Goal: Task Accomplishment & Management: Use online tool/utility

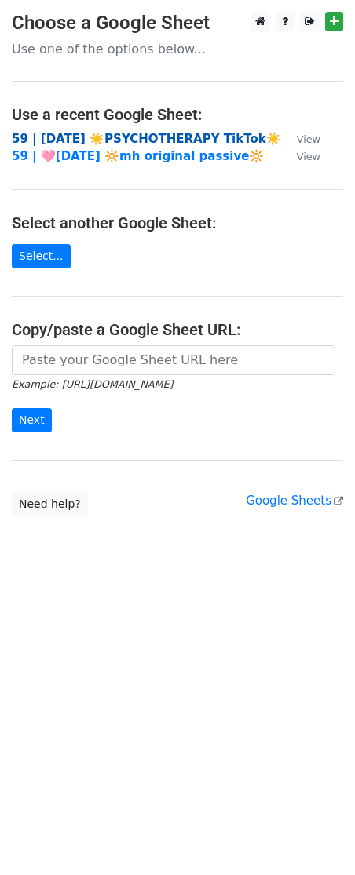
click at [86, 140] on strong "59 | AUG 5 ☀️PSYCHOTHERAPY TikTok☀️" at bounding box center [146, 139] width 269 height 14
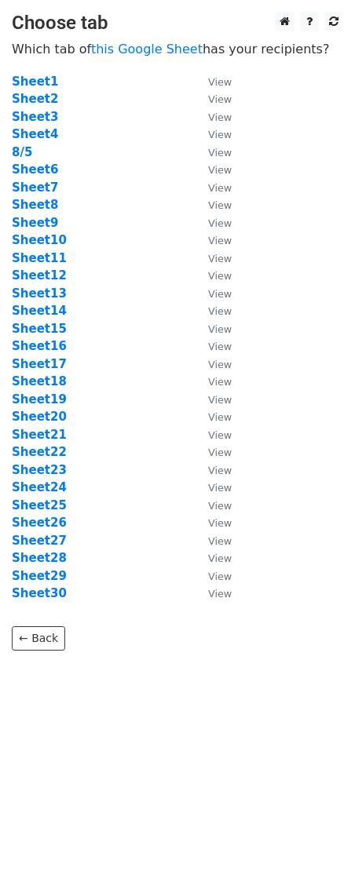
click at [151, 39] on main "Choose tab Which tab of this Google Sheet has your recipients? Sheet1 View Shee…" at bounding box center [177, 331] width 355 height 639
click at [151, 48] on link "this Google Sheet" at bounding box center [146, 49] width 111 height 15
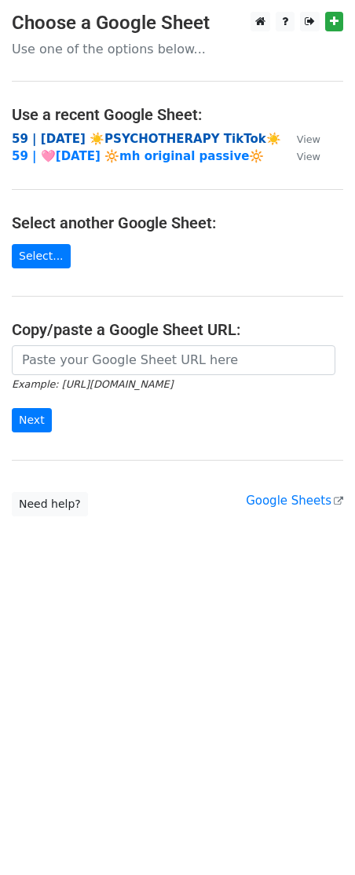
click at [160, 137] on strong "59 | AUG 5 ☀️PSYCHOTHERAPY TikTok☀️" at bounding box center [146, 139] width 269 height 14
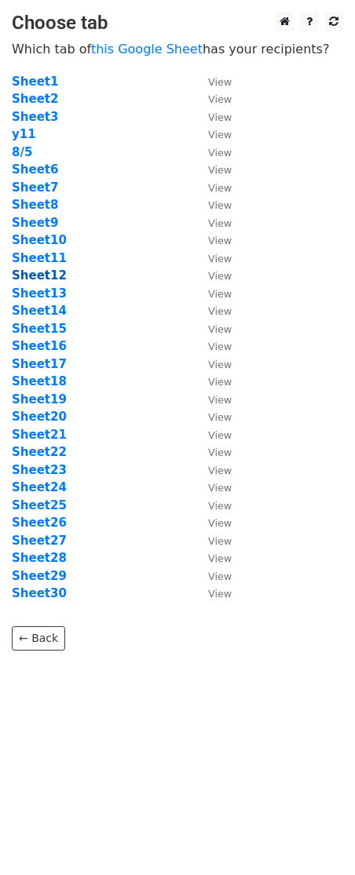
click at [40, 277] on strong "Sheet12" at bounding box center [39, 275] width 55 height 14
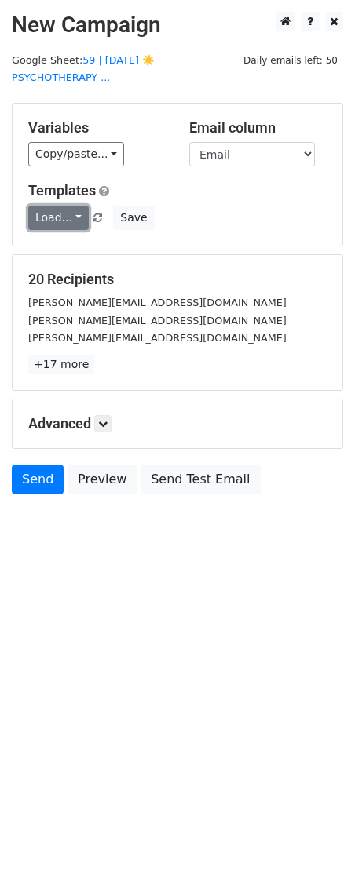
click at [67, 206] on link "Load..." at bounding box center [58, 218] width 60 height 24
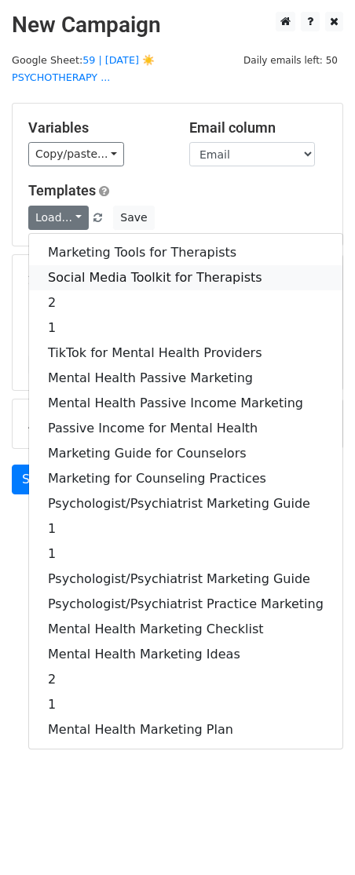
click at [73, 265] on link "Social Media Toolkit for Therapists" at bounding box center [185, 277] width 313 height 25
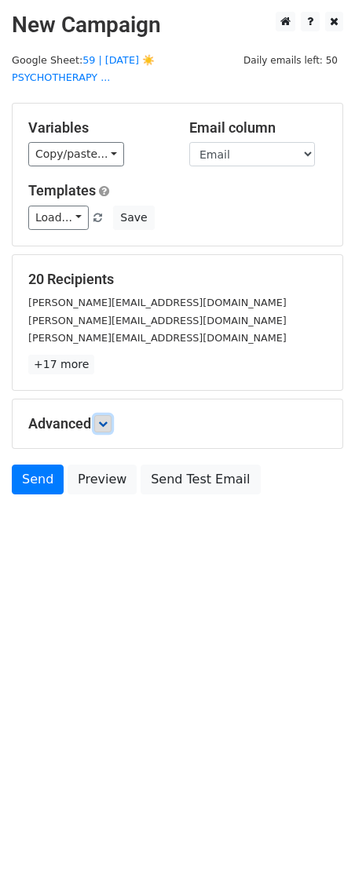
click at [104, 415] on link at bounding box center [102, 423] width 17 height 17
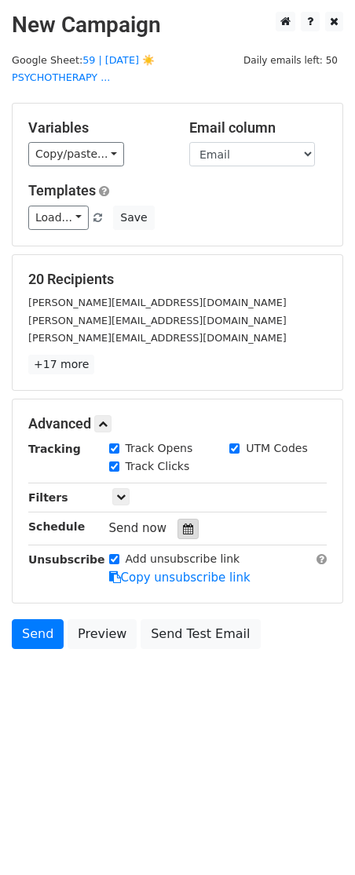
click at [189, 519] on div at bounding box center [187, 529] width 21 height 20
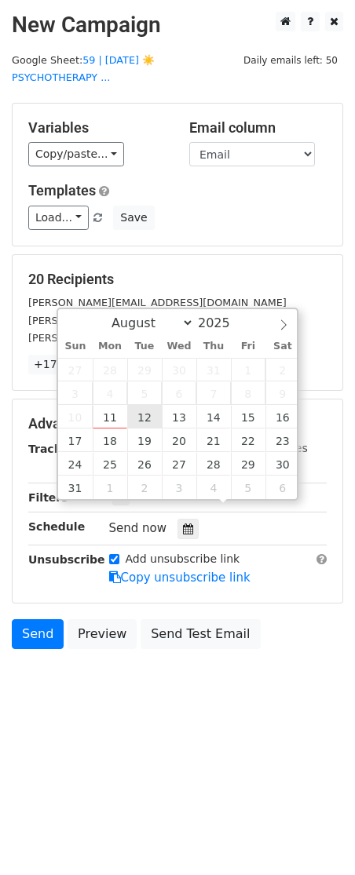
type input "2025-08-12 12:00"
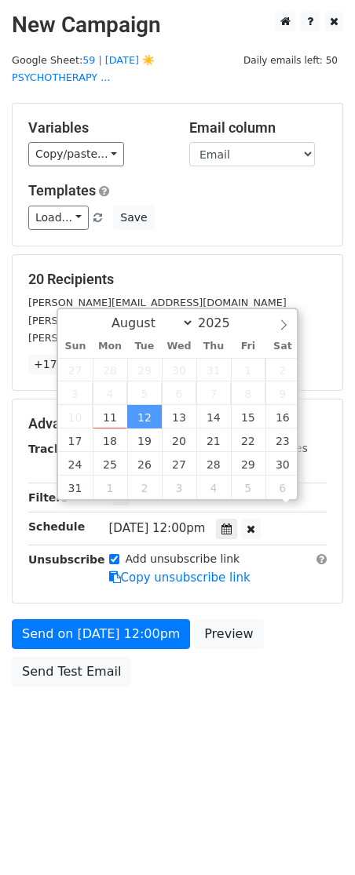
scroll to position [1, 0]
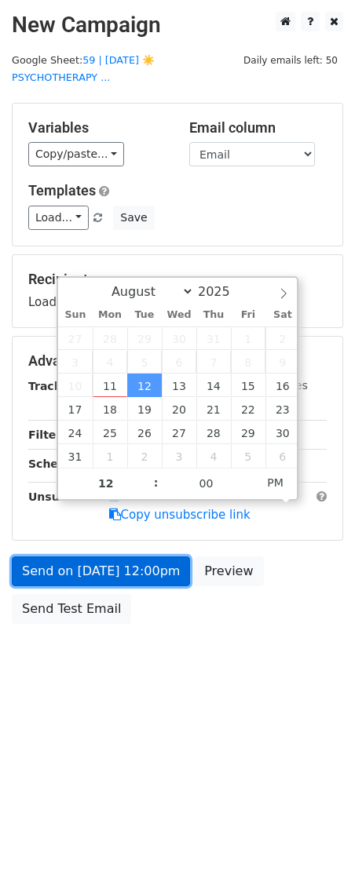
click at [104, 556] on link "Send on Aug 12 at 12:00pm" at bounding box center [101, 571] width 178 height 30
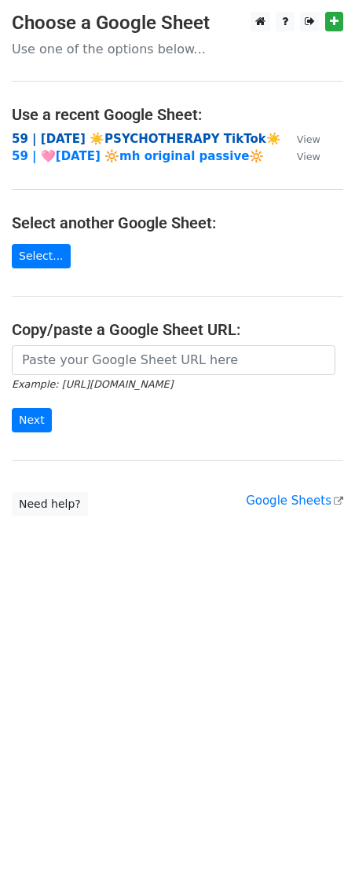
click at [174, 140] on strong "59 | AUG 5 ☀️PSYCHOTHERAPY TikTok☀️" at bounding box center [146, 139] width 269 height 14
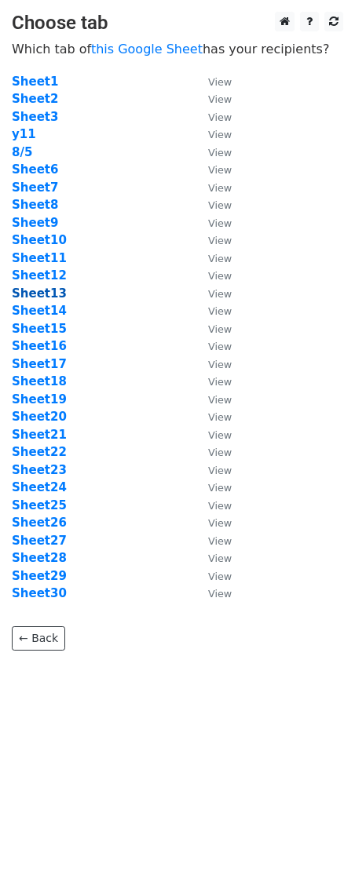
click at [49, 296] on strong "Sheet13" at bounding box center [39, 293] width 55 height 14
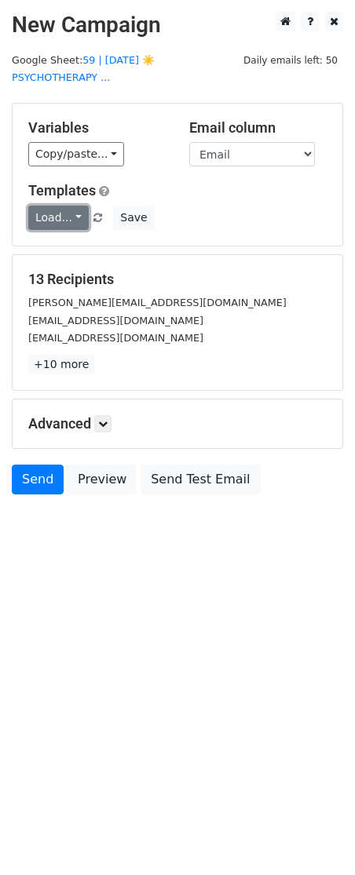
click at [62, 206] on link "Load..." at bounding box center [58, 218] width 60 height 24
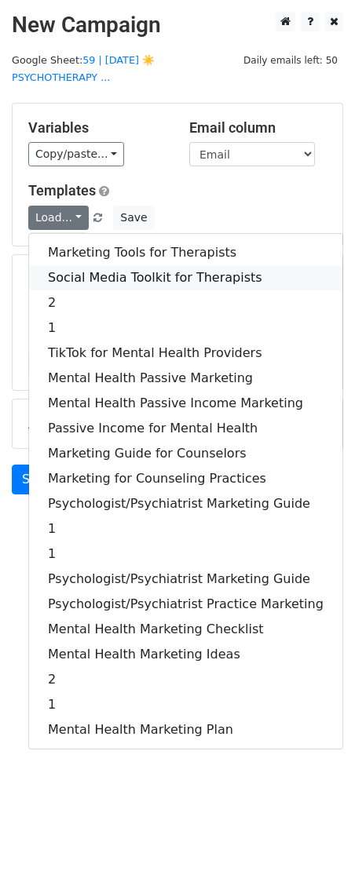
click at [75, 265] on link "Social Media Toolkit for Therapists" at bounding box center [185, 277] width 313 height 25
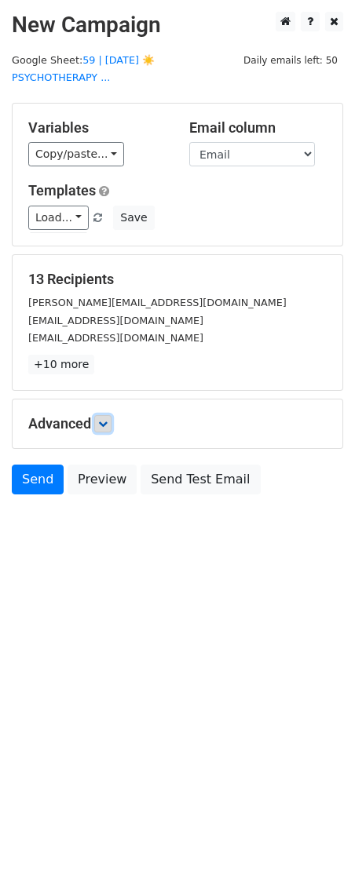
click at [107, 419] on icon at bounding box center [102, 423] width 9 height 9
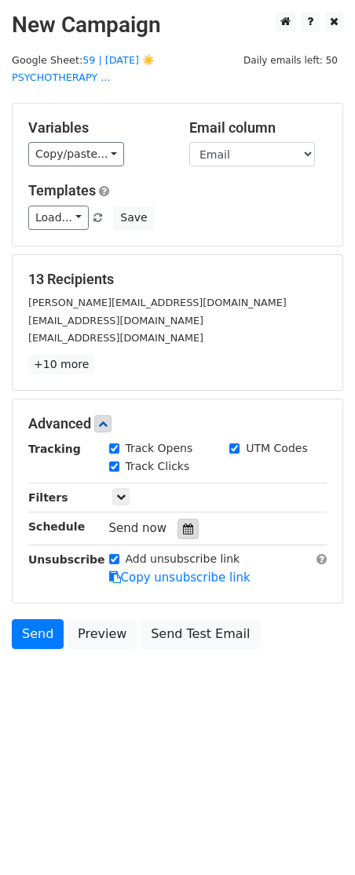
click at [183, 523] on icon at bounding box center [188, 528] width 10 height 11
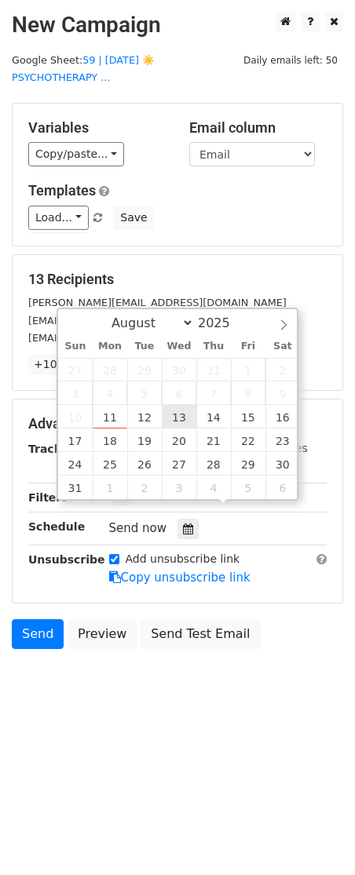
type input "2025-08-13 12:00"
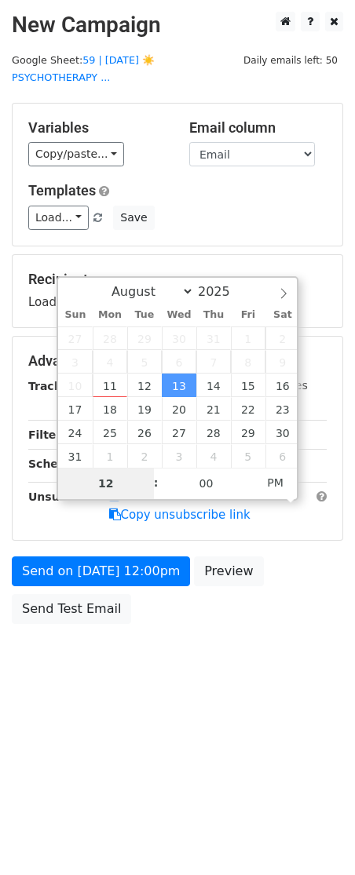
type input "2"
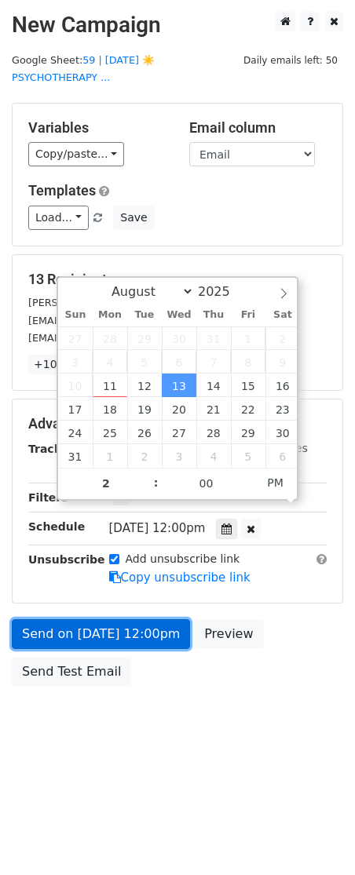
type input "2025-08-13 14:00"
click at [93, 619] on link "Send on Aug 13 at 12:00pm" at bounding box center [101, 634] width 178 height 30
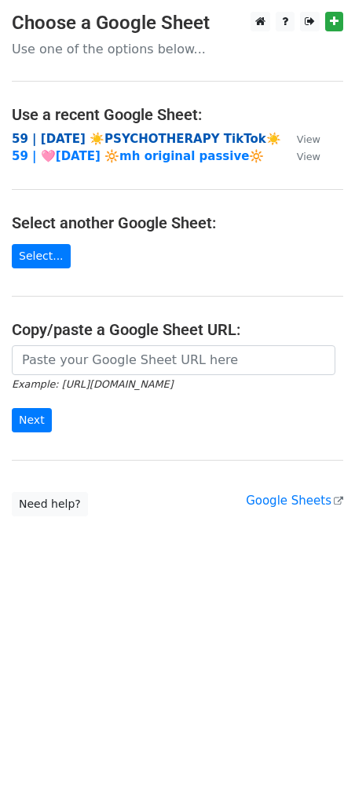
click at [176, 137] on strong "59 | [DATE] ☀️PSYCHOTHERAPY TikTok☀️" at bounding box center [146, 139] width 269 height 14
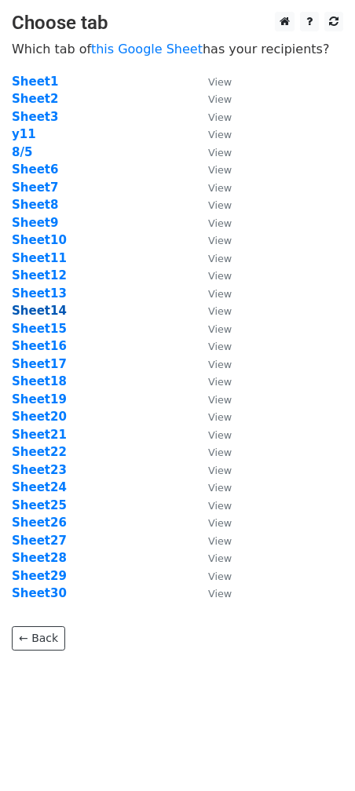
click at [46, 308] on strong "Sheet14" at bounding box center [39, 311] width 55 height 14
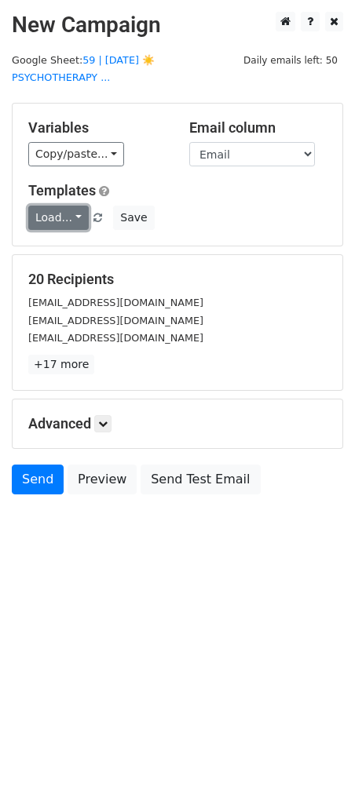
click at [67, 218] on link "Load..." at bounding box center [58, 218] width 60 height 24
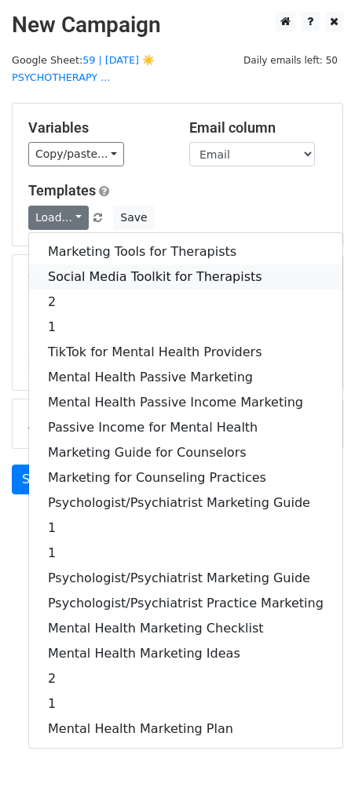
click at [96, 279] on link "Social Media Toolkit for Therapists" at bounding box center [185, 276] width 313 height 25
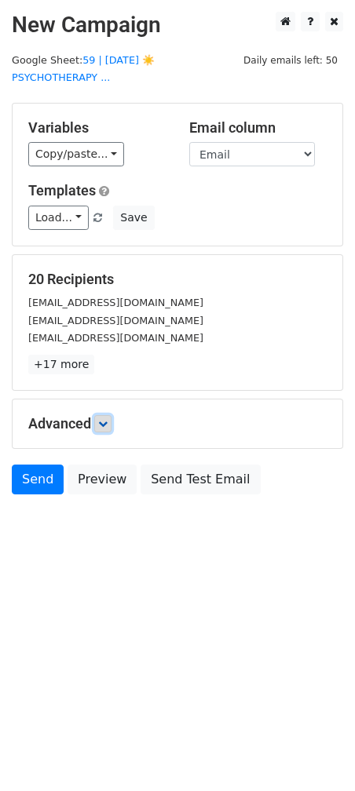
click at [111, 424] on link at bounding box center [102, 423] width 17 height 17
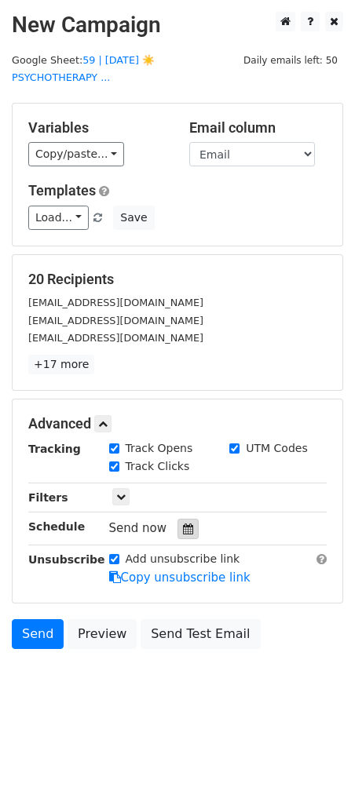
click at [185, 528] on icon at bounding box center [188, 528] width 10 height 11
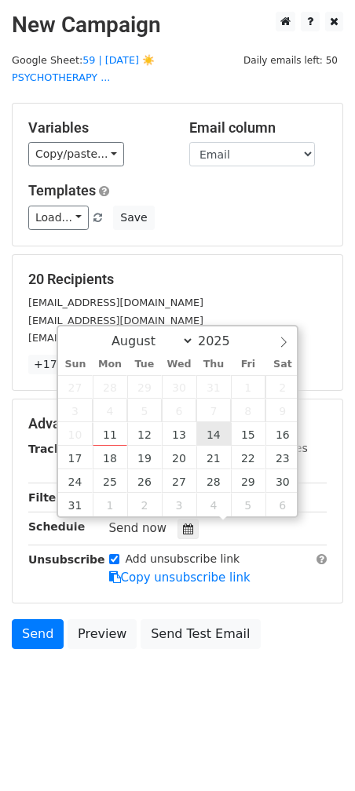
type input "2025-08-14 12:00"
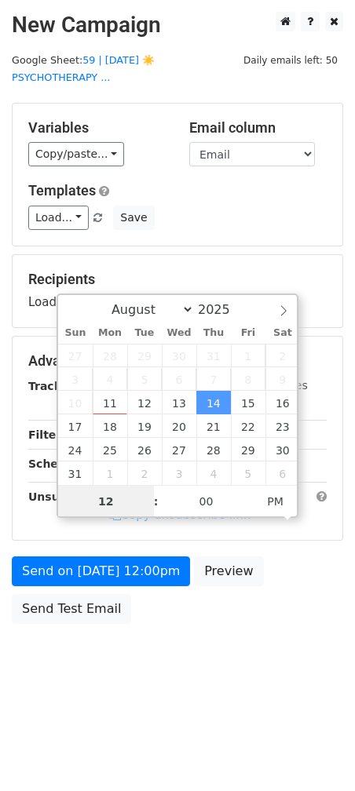
type input "2"
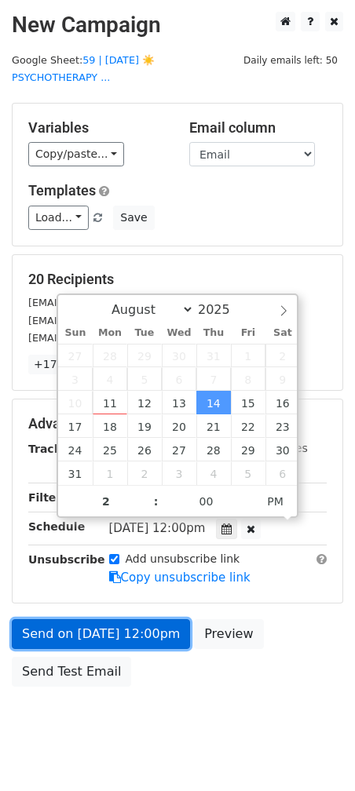
type input "2025-08-14 14:00"
click at [111, 628] on link "Send on Aug 14 at 12:00pm" at bounding box center [101, 634] width 178 height 30
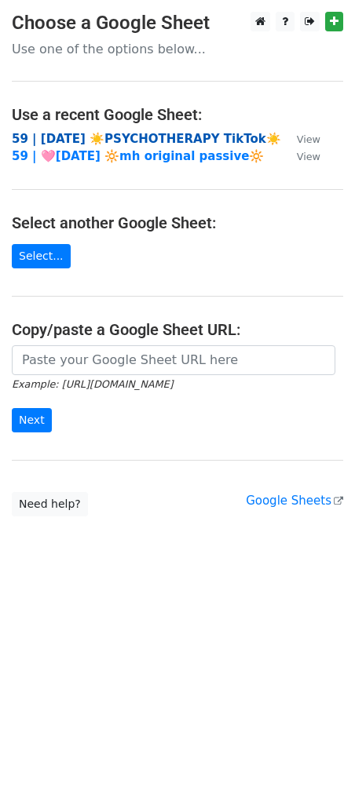
click at [77, 140] on strong "59 | [DATE] ☀️PSYCHOTHERAPY TikTok☀️" at bounding box center [146, 139] width 269 height 14
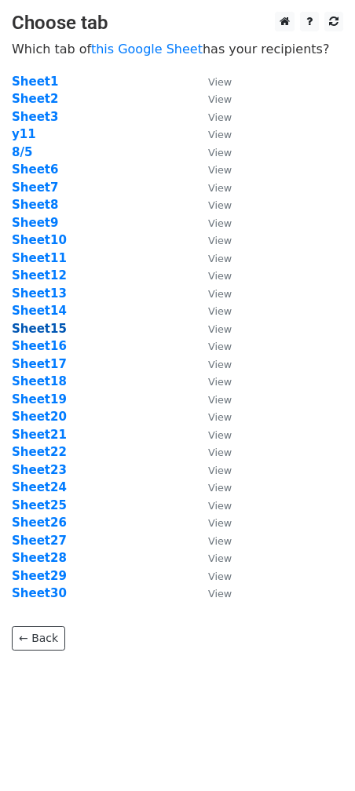
click at [46, 330] on strong "Sheet15" at bounding box center [39, 329] width 55 height 14
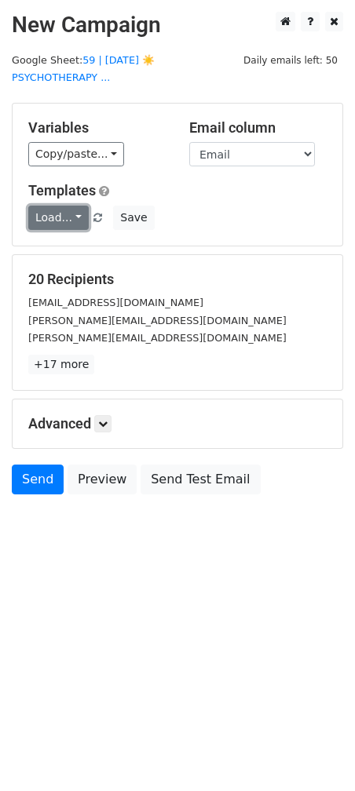
click at [55, 224] on link "Load..." at bounding box center [58, 218] width 60 height 24
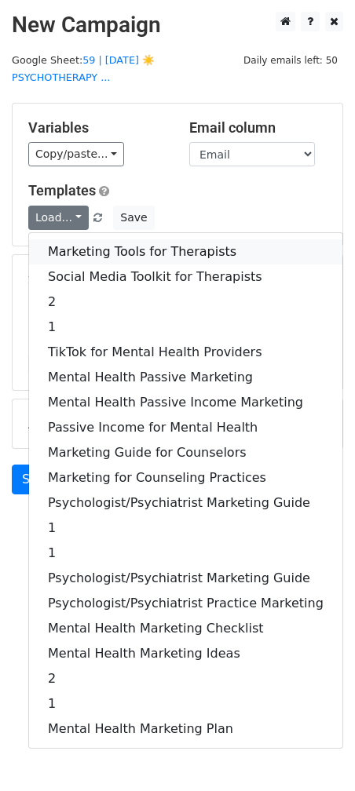
click at [55, 253] on link "Marketing Tools for Therapists" at bounding box center [185, 251] width 313 height 25
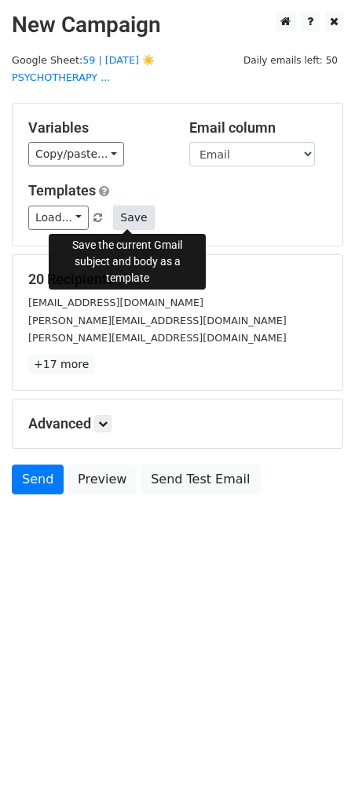
click at [115, 214] on button "Save" at bounding box center [133, 218] width 41 height 24
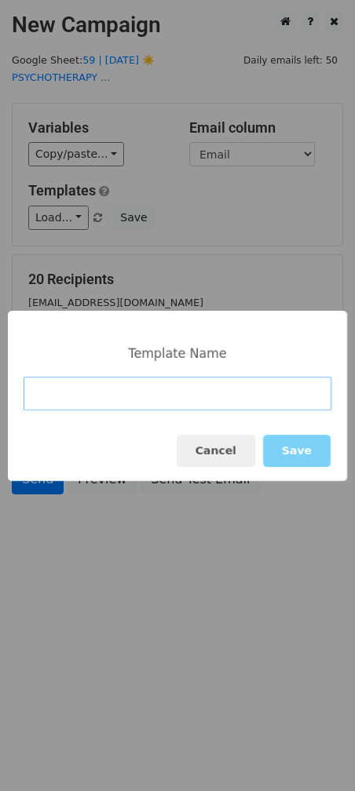
click at [151, 399] on input at bounding box center [178, 394] width 308 height 34
type input "1"
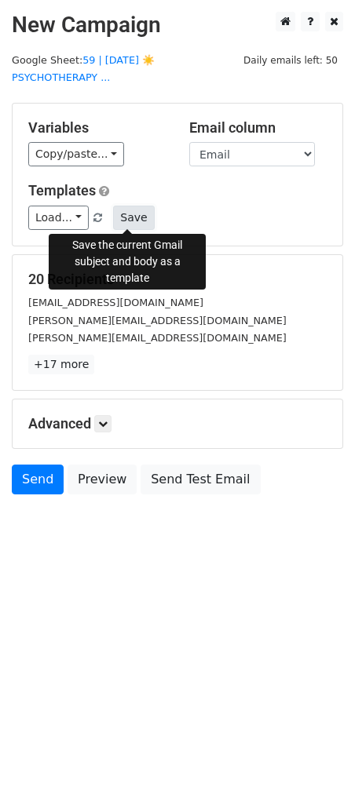
click at [141, 211] on button "Save" at bounding box center [133, 218] width 41 height 24
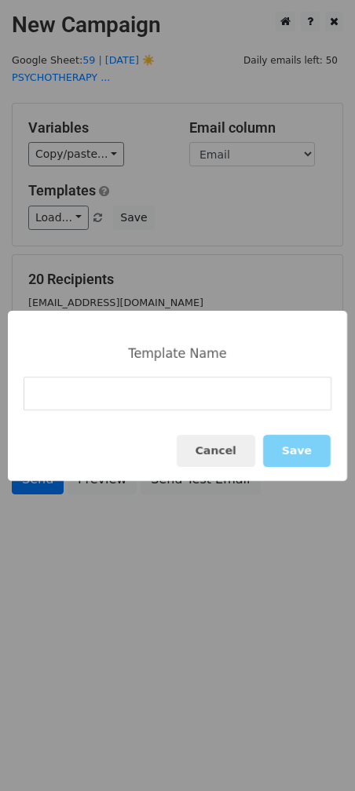
click at [169, 667] on div "Template Name Cancel Save" at bounding box center [177, 395] width 355 height 791
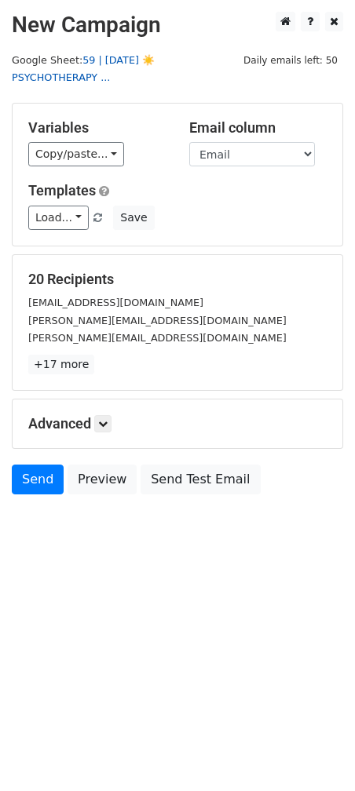
click at [148, 64] on link "59 | AUG 5 ☀️PSYCHOTHERAPY ..." at bounding box center [83, 69] width 143 height 30
click at [99, 424] on link at bounding box center [102, 423] width 17 height 17
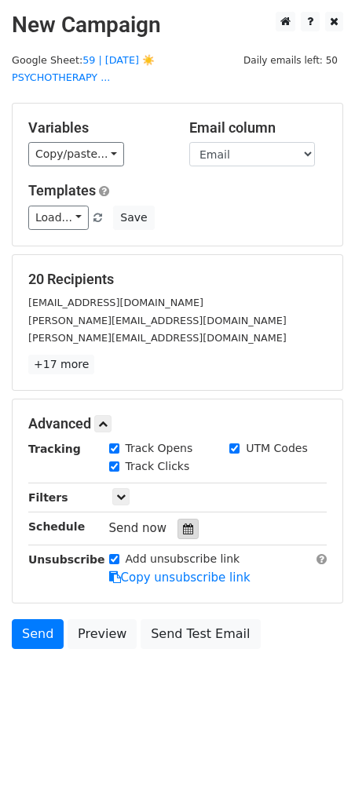
click at [181, 533] on div at bounding box center [187, 529] width 21 height 20
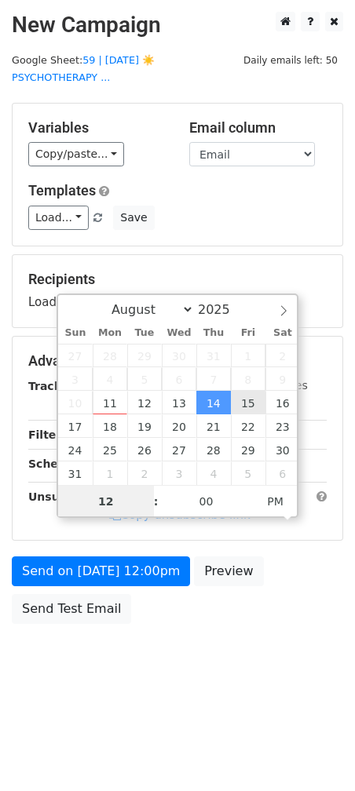
type input "2025-08-15 12:00"
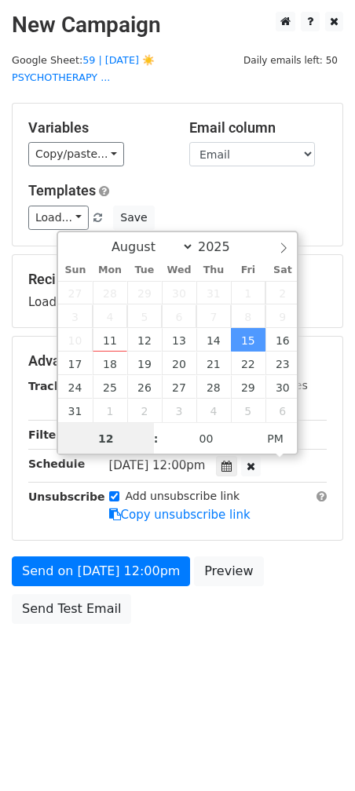
type input "2"
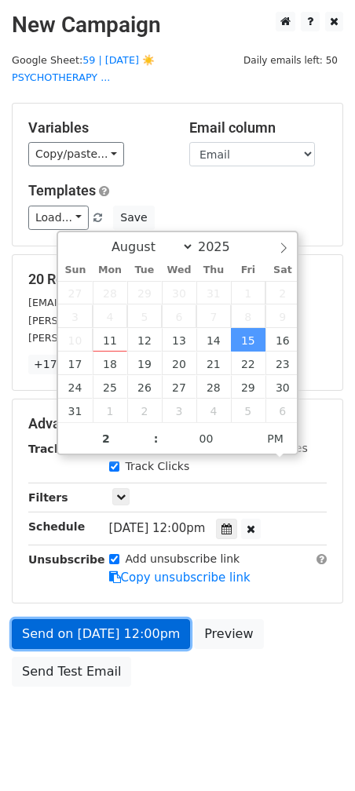
type input "2025-08-15 14:00"
click at [139, 645] on link "Send on Aug 15 at 12:00pm" at bounding box center [101, 634] width 178 height 30
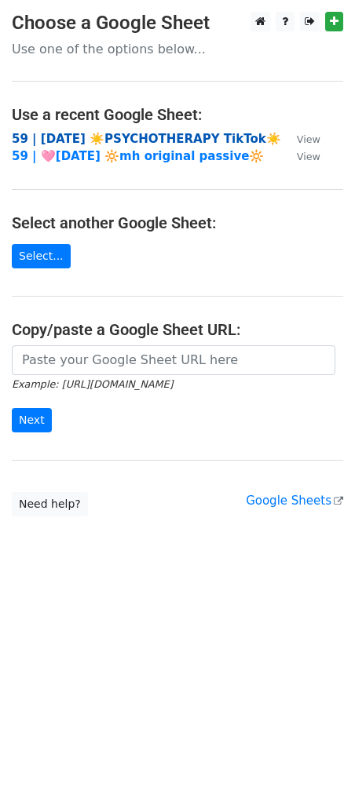
click at [104, 144] on strong "59 | [DATE] ☀️PSYCHOTHERAPY TikTok☀️" at bounding box center [146, 139] width 269 height 14
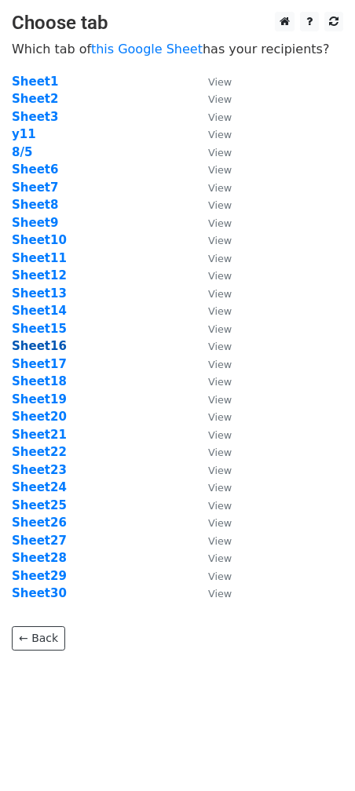
click at [55, 344] on strong "Sheet16" at bounding box center [39, 346] width 55 height 14
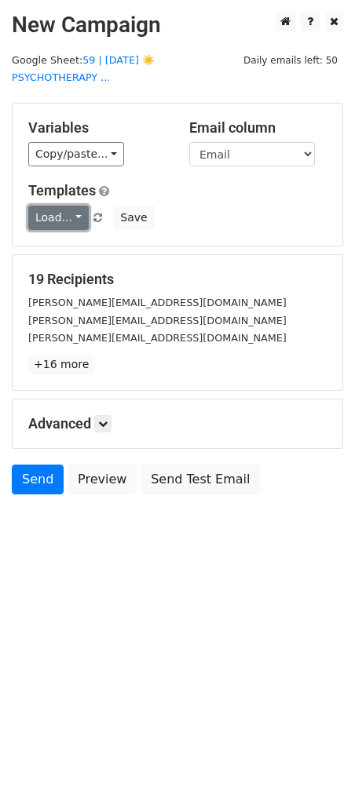
click at [58, 226] on link "Load..." at bounding box center [58, 218] width 60 height 24
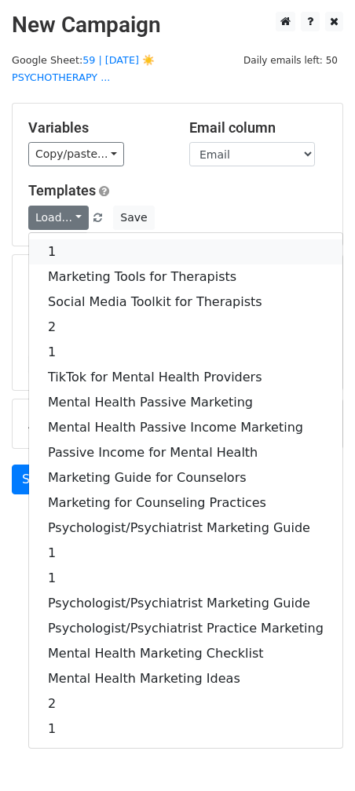
click at [78, 246] on link "1" at bounding box center [185, 251] width 313 height 25
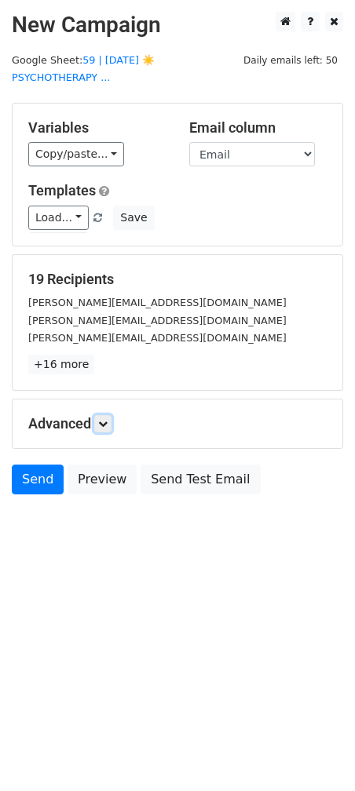
drag, startPoint x: 100, startPoint y: 419, endPoint x: 190, endPoint y: 576, distance: 181.0
click at [100, 419] on link at bounding box center [102, 423] width 17 height 17
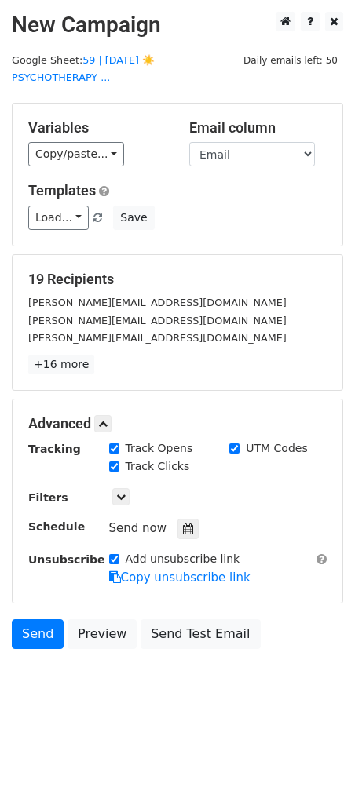
click at [177, 515] on div "Tracking Track Opens UTM Codes Track Clicks Filters Only include spreadsheet ro…" at bounding box center [177, 513] width 298 height 147
click at [183, 526] on icon at bounding box center [188, 528] width 10 height 11
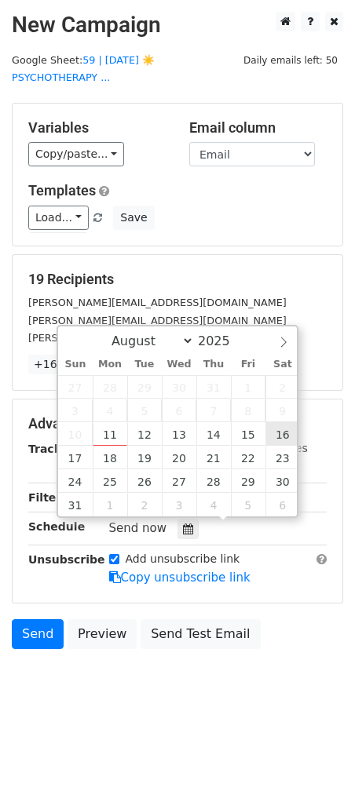
type input "2025-08-16 12:00"
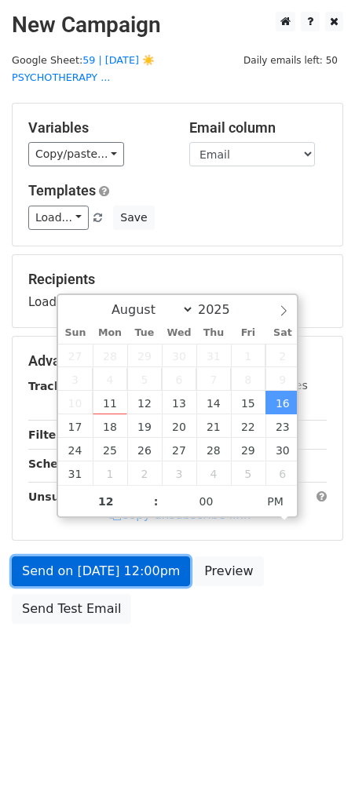
click at [159, 557] on link "Send on Aug 16 at 12:00pm" at bounding box center [101, 571] width 178 height 30
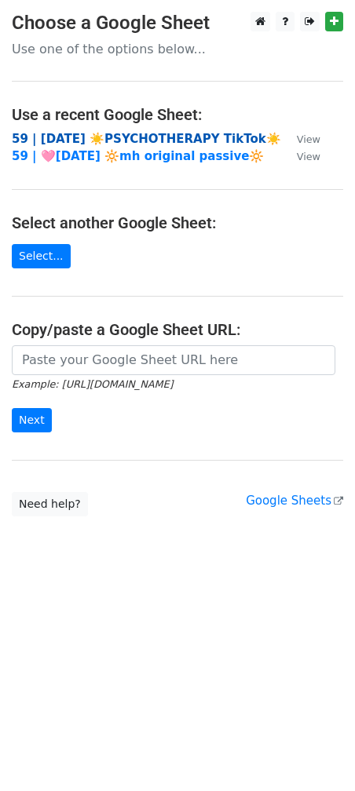
click at [154, 140] on strong "59 | [DATE] ☀️PSYCHOTHERAPY TikTok☀️" at bounding box center [146, 139] width 269 height 14
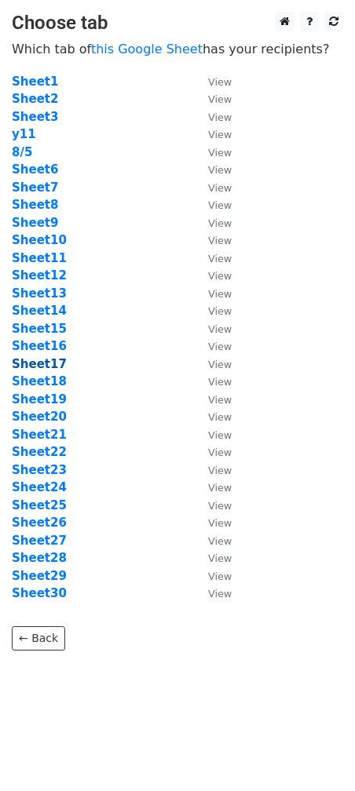
click at [45, 364] on strong "Sheet17" at bounding box center [39, 364] width 55 height 14
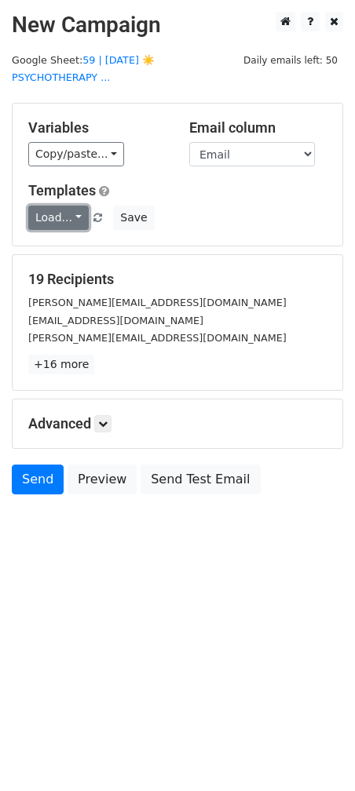
click at [53, 215] on link "Load..." at bounding box center [58, 218] width 60 height 24
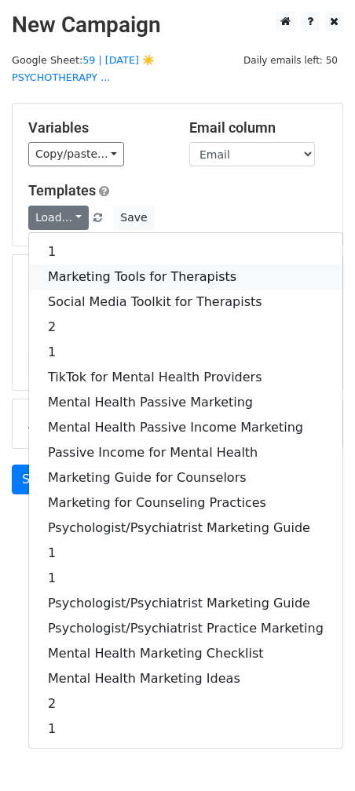
click at [58, 275] on link "Marketing Tools for Therapists" at bounding box center [185, 276] width 313 height 25
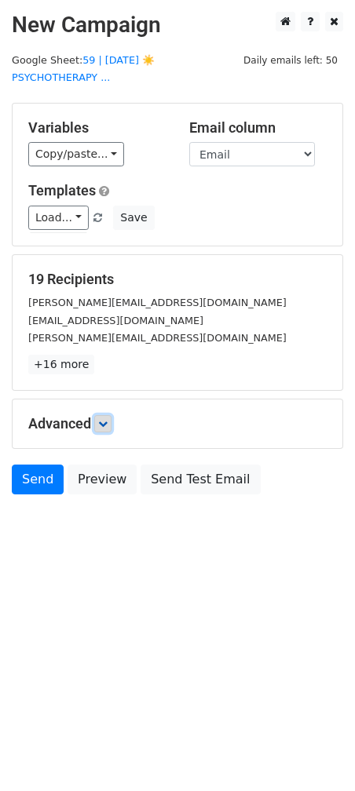
click at [107, 419] on icon at bounding box center [102, 423] width 9 height 9
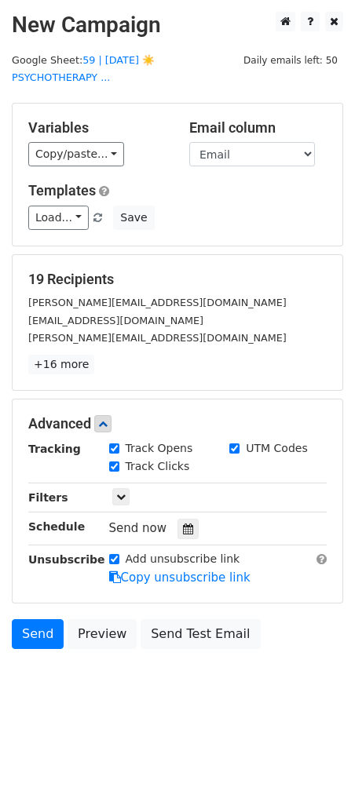
click at [191, 520] on div "Send now" at bounding box center [201, 528] width 184 height 21
click at [183, 526] on icon at bounding box center [188, 528] width 10 height 11
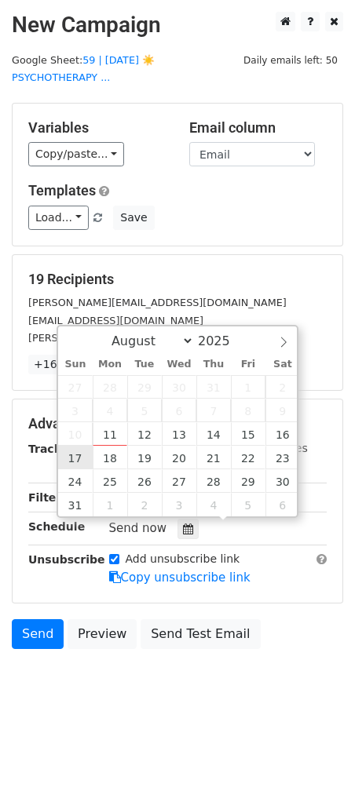
type input "2025-08-17 12:00"
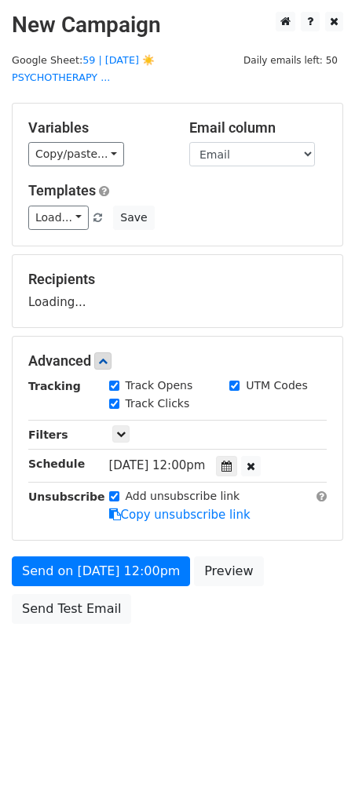
click at [81, 552] on form "Variables Copy/paste... {{Name}} {{Email}} Email column Name Email Templates Lo…" at bounding box center [177, 367] width 331 height 529
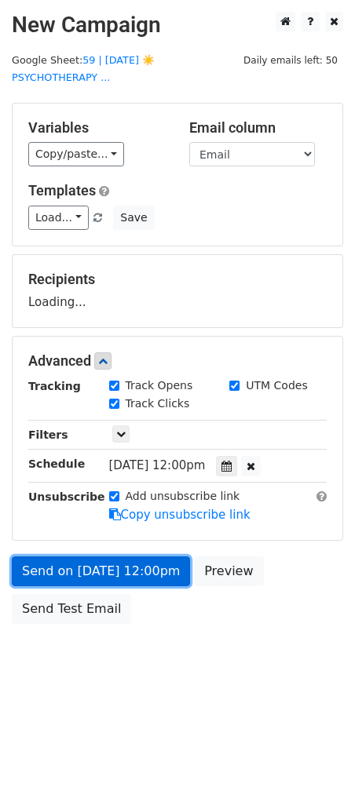
click at [78, 575] on link "Send on Aug 17 at 12:00pm" at bounding box center [101, 571] width 178 height 30
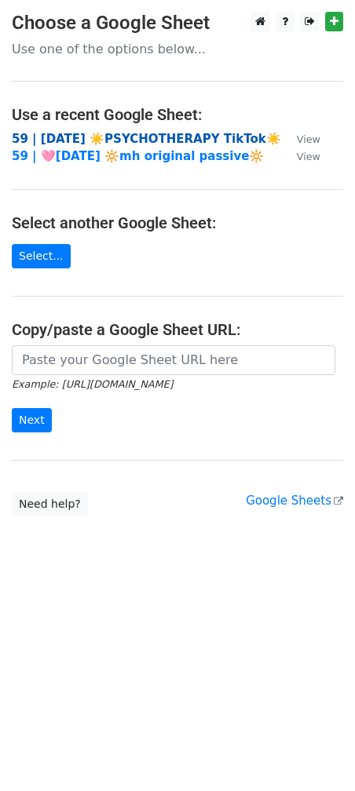
click at [134, 134] on strong "59 | [DATE] ☀️PSYCHOTHERAPY TikTok☀️" at bounding box center [146, 139] width 269 height 14
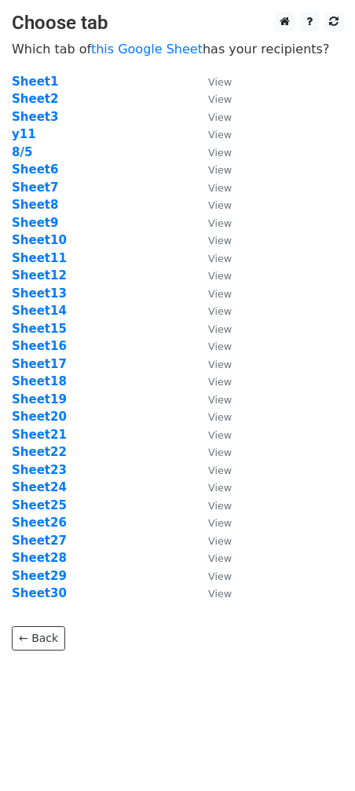
click at [140, 130] on td "y11" at bounding box center [102, 135] width 180 height 18
click at [39, 382] on strong "Sheet18" at bounding box center [39, 381] width 55 height 14
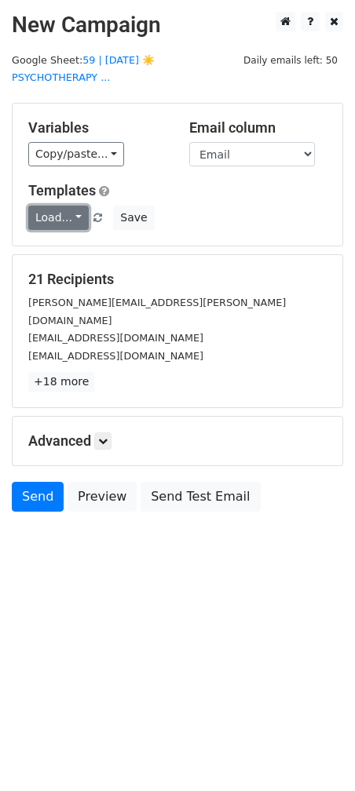
click at [36, 219] on link "Load..." at bounding box center [58, 218] width 60 height 24
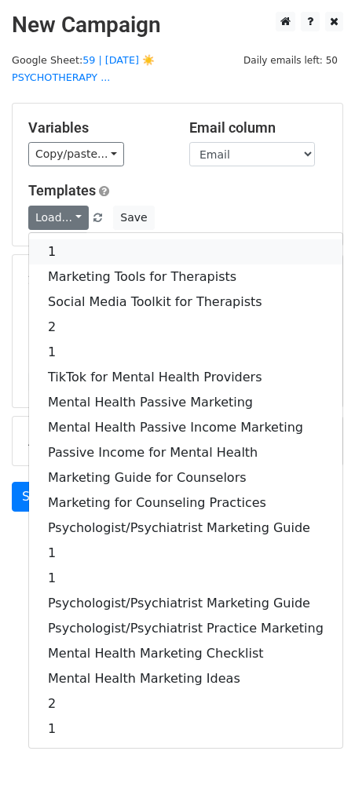
click at [76, 250] on link "1" at bounding box center [185, 251] width 313 height 25
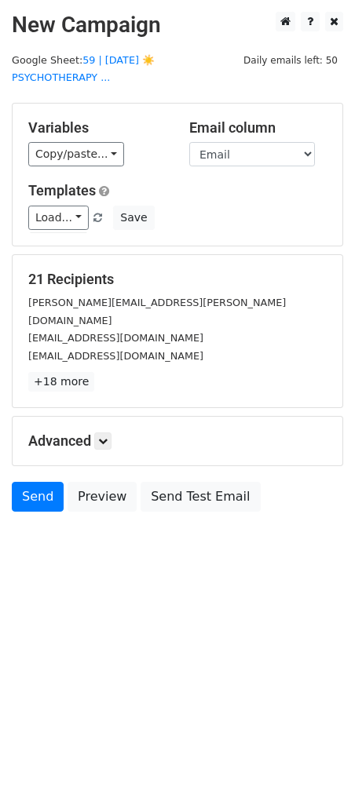
click at [103, 417] on div "Advanced Tracking Track Opens UTM Codes Track Clicks Filters Only include sprea…" at bounding box center [178, 441] width 330 height 49
click at [111, 430] on div "Advanced Tracking Track Opens UTM Codes Track Clicks Filters Only include sprea…" at bounding box center [178, 441] width 330 height 49
click at [109, 432] on link at bounding box center [102, 440] width 17 height 17
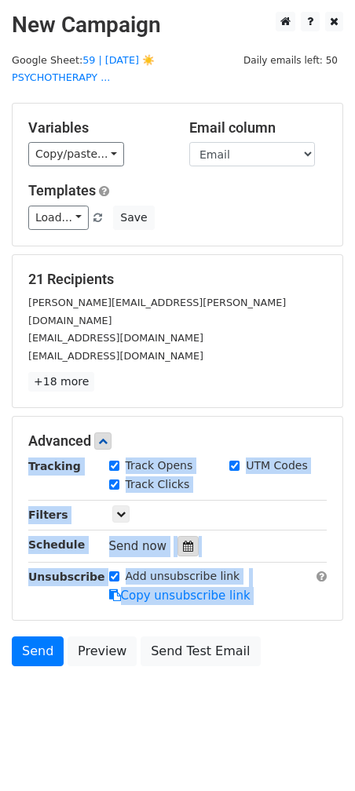
click at [183, 541] on icon at bounding box center [188, 546] width 10 height 11
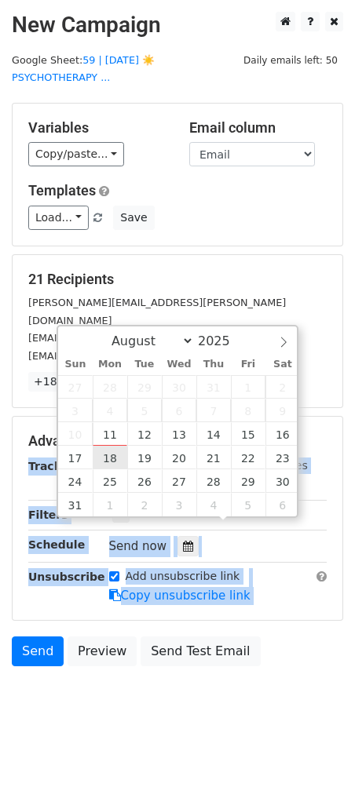
type input "2025-08-18 12:00"
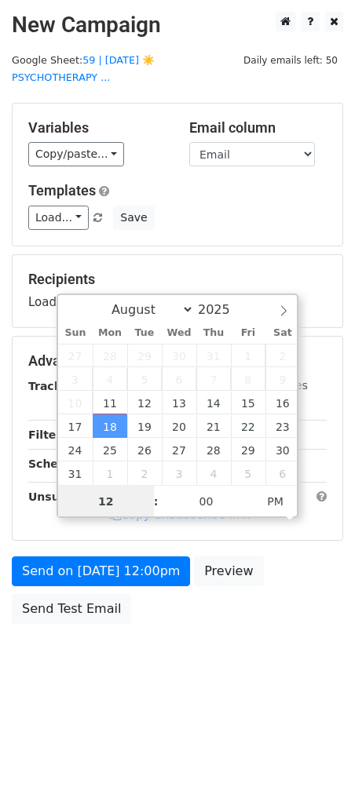
type input "2"
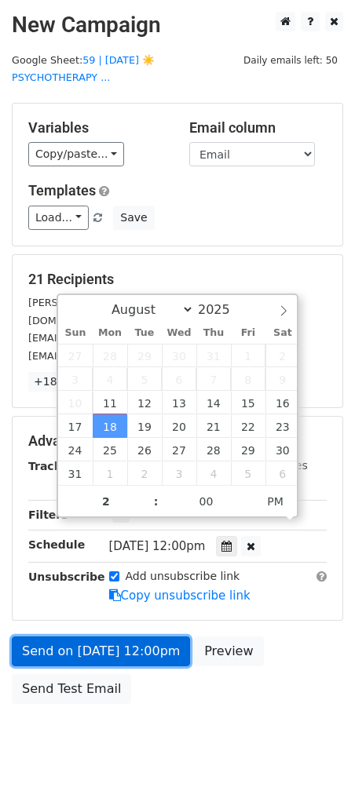
type input "2025-08-18 14:00"
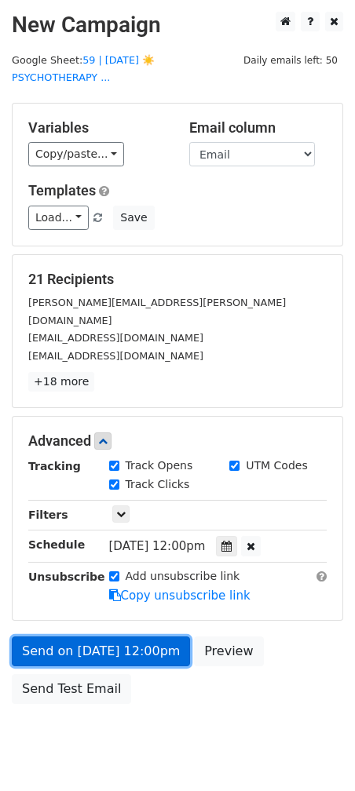
click at [89, 636] on link "Send on Aug 18 at 12:00pm" at bounding box center [101, 651] width 178 height 30
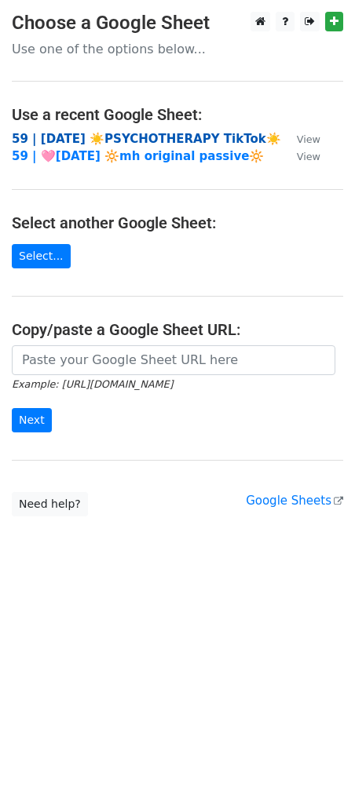
click at [158, 134] on strong "59 | [DATE] ☀️PSYCHOTHERAPY TikTok☀️" at bounding box center [146, 139] width 269 height 14
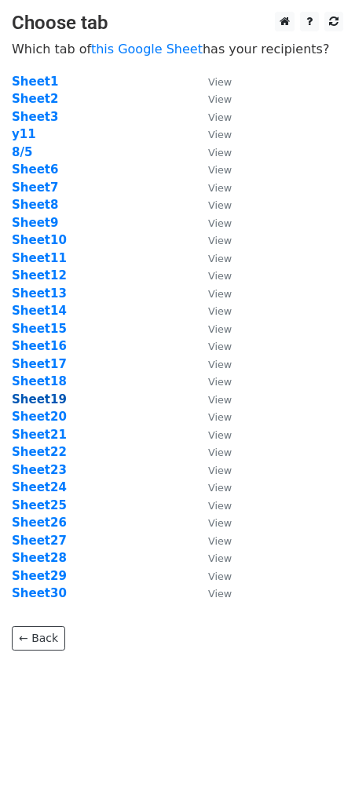
click at [50, 399] on strong "Sheet19" at bounding box center [39, 399] width 55 height 14
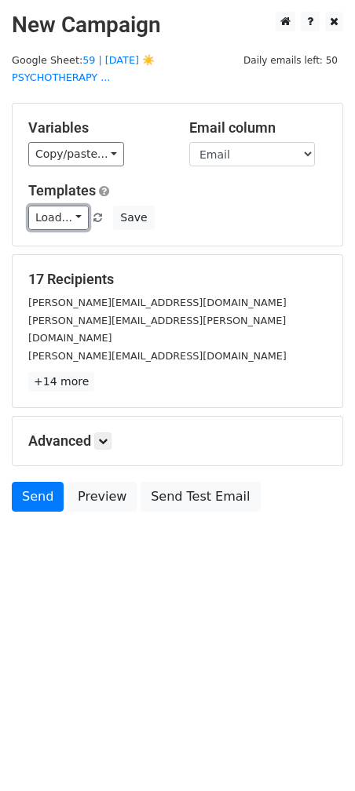
click at [46, 229] on link "Load..." at bounding box center [58, 218] width 60 height 24
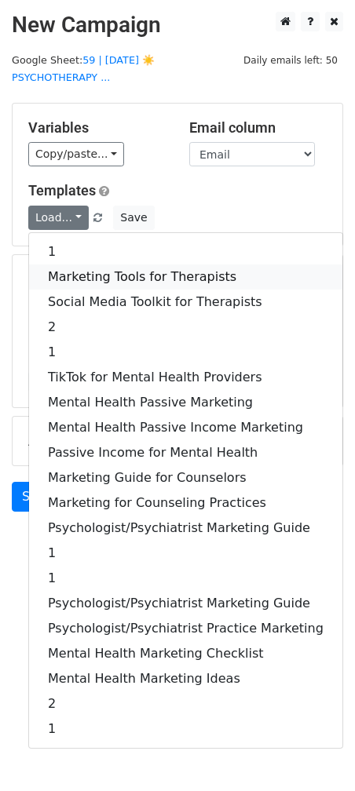
click at [57, 279] on link "Marketing Tools for Therapists" at bounding box center [185, 276] width 313 height 25
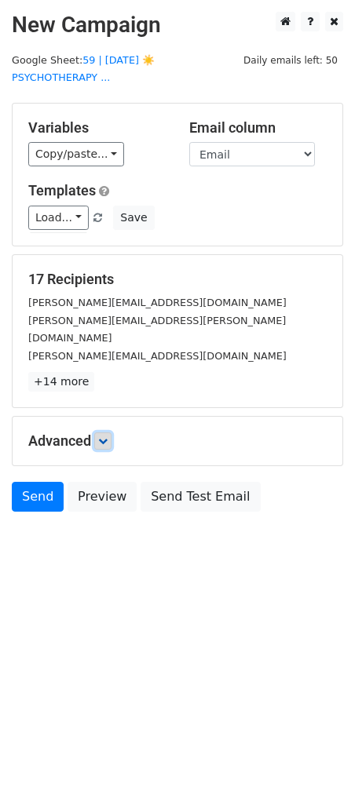
click at [107, 436] on icon at bounding box center [102, 440] width 9 height 9
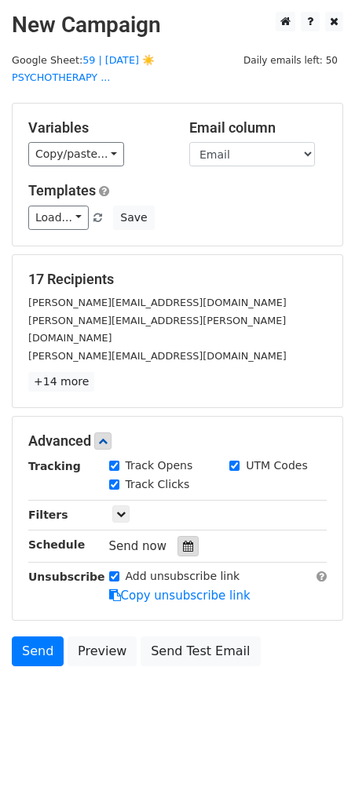
click at [182, 536] on div at bounding box center [187, 546] width 21 height 20
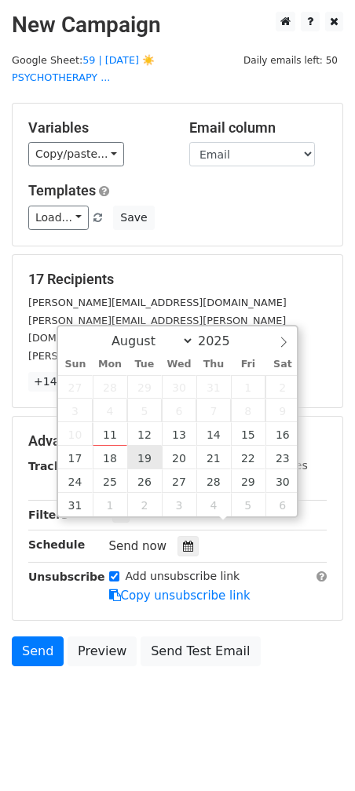
type input "2025-08-19 12:00"
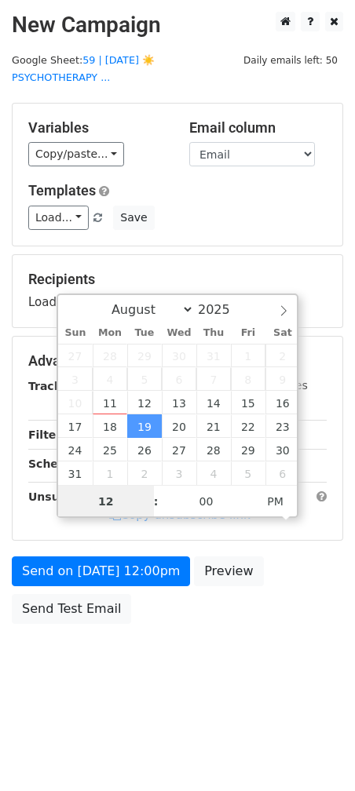
type input "3"
type input "2025-08-19 15:00"
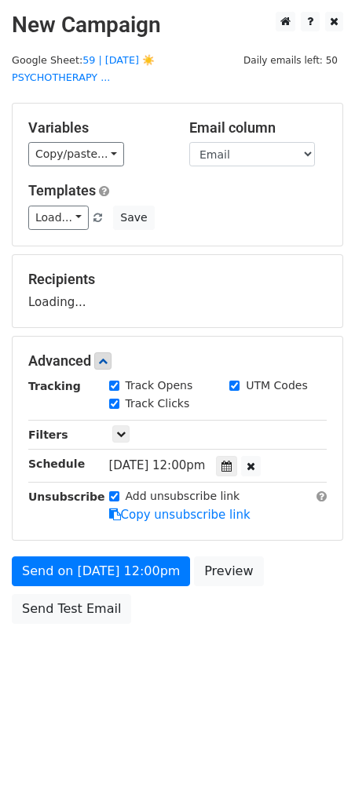
click at [102, 585] on div "Send on Aug 19 at 12:00pm Preview Send Test Email" at bounding box center [177, 593] width 355 height 75
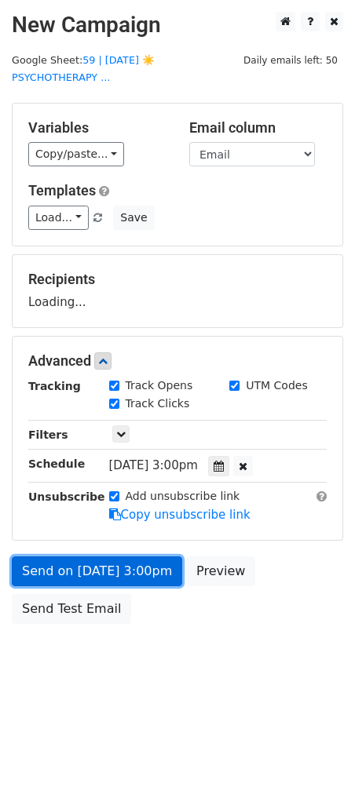
click at [106, 570] on link "Send on Aug 19 at 3:00pm" at bounding box center [97, 571] width 170 height 30
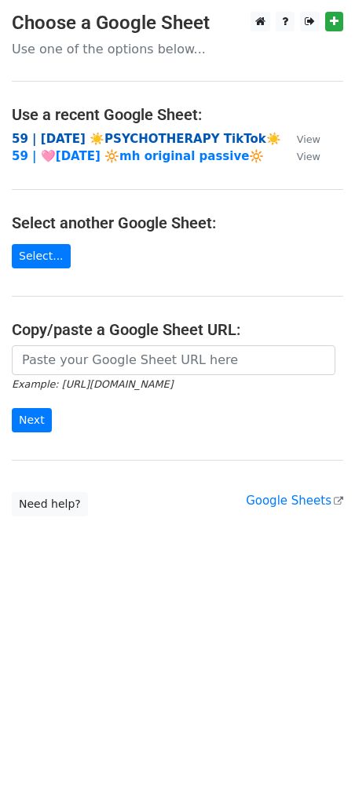
click at [86, 132] on strong "59 | [DATE] ☀️PSYCHOTHERAPY TikTok☀️" at bounding box center [146, 139] width 269 height 14
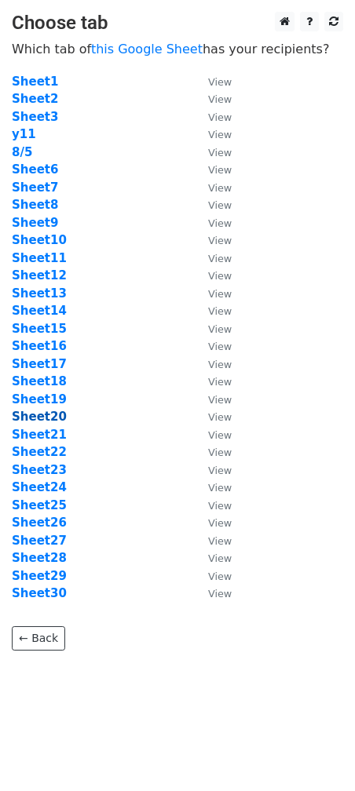
click at [44, 418] on strong "Sheet20" at bounding box center [39, 417] width 55 height 14
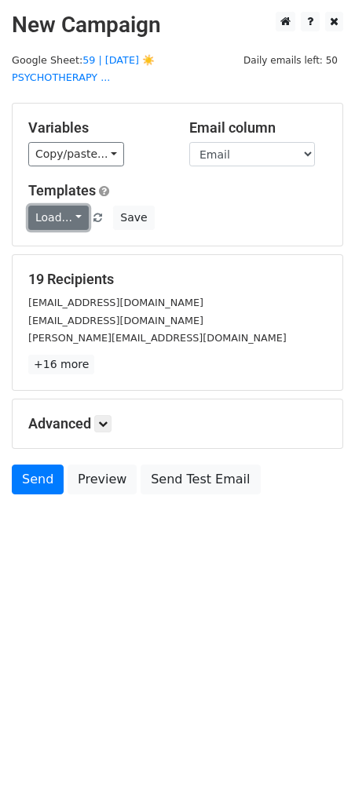
click at [56, 221] on link "Load..." at bounding box center [58, 218] width 60 height 24
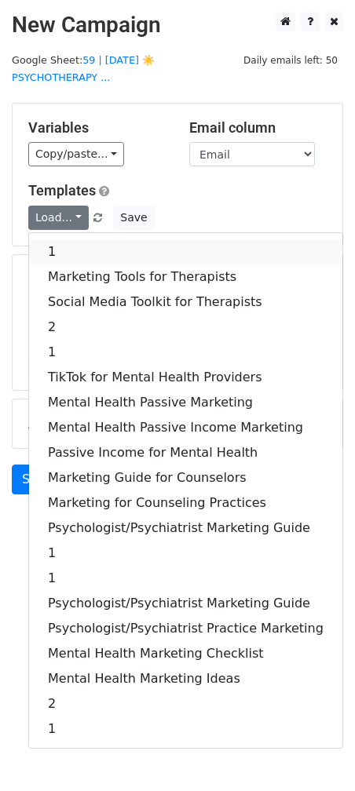
click at [59, 248] on link "1" at bounding box center [185, 251] width 313 height 25
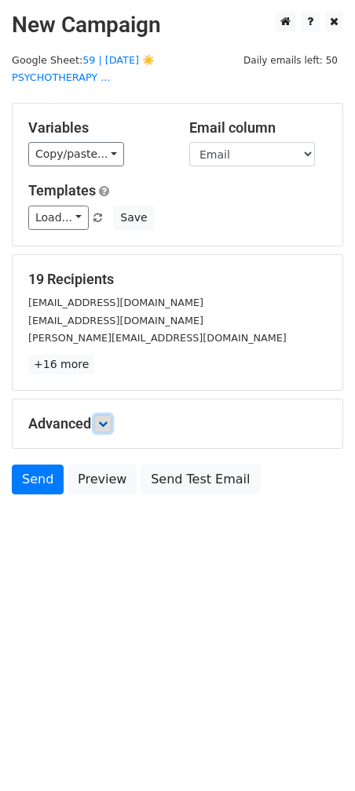
click at [107, 424] on icon at bounding box center [102, 423] width 9 height 9
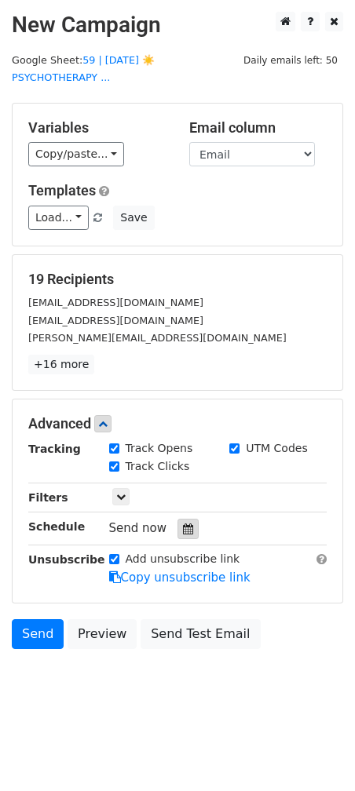
click at [183, 529] on icon at bounding box center [188, 528] width 10 height 11
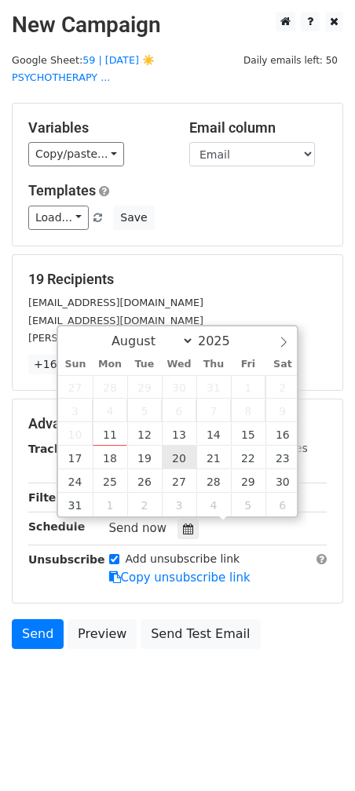
type input "2025-08-20 12:00"
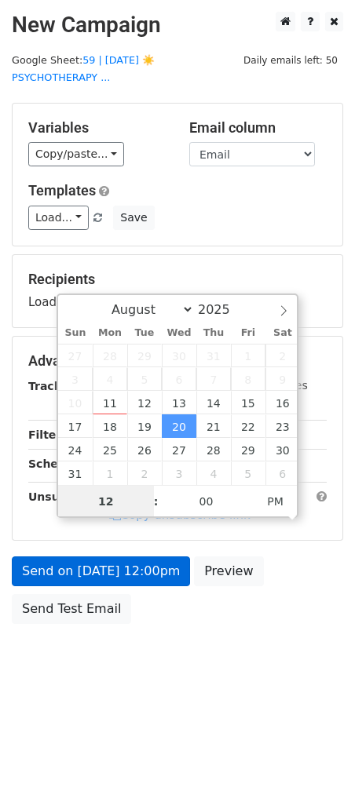
type input "2"
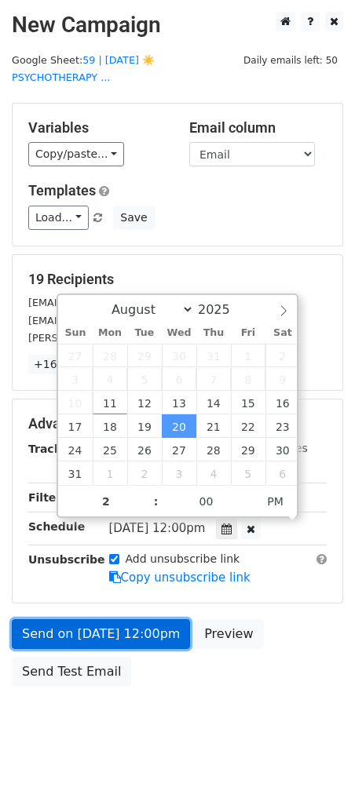
type input "2025-08-20 14:00"
click at [75, 622] on link "Send on Aug 20 at 12:00pm" at bounding box center [101, 634] width 178 height 30
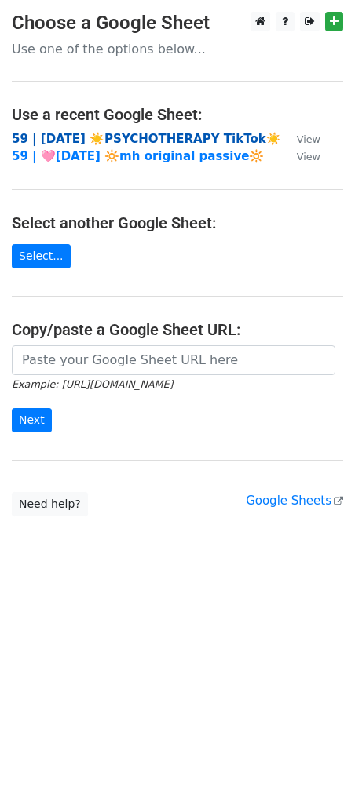
click at [108, 133] on strong "59 | [DATE] ☀️PSYCHOTHERAPY TikTok☀️" at bounding box center [146, 139] width 269 height 14
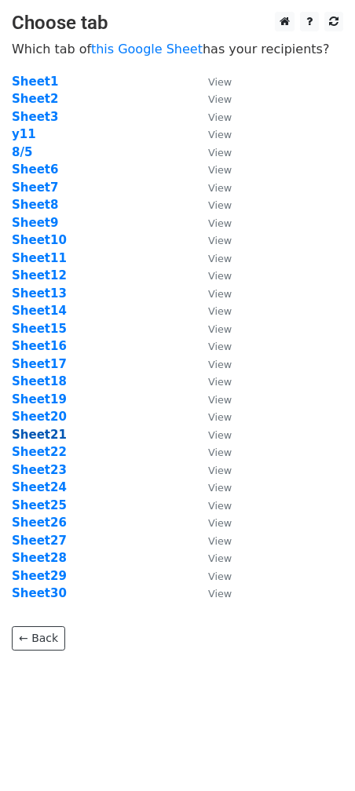
click at [46, 433] on strong "Sheet21" at bounding box center [39, 435] width 55 height 14
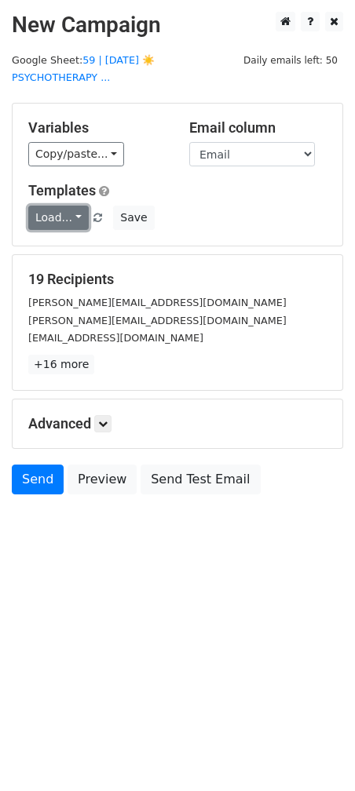
click at [64, 221] on link "Load..." at bounding box center [58, 218] width 60 height 24
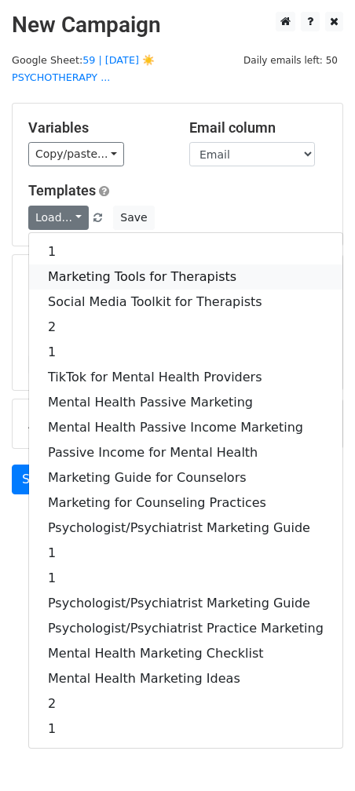
click at [90, 278] on link "Marketing Tools for Therapists" at bounding box center [185, 276] width 313 height 25
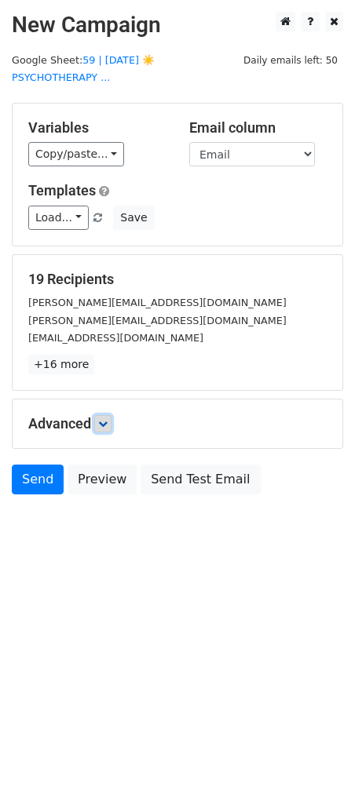
click at [107, 419] on icon at bounding box center [102, 423] width 9 height 9
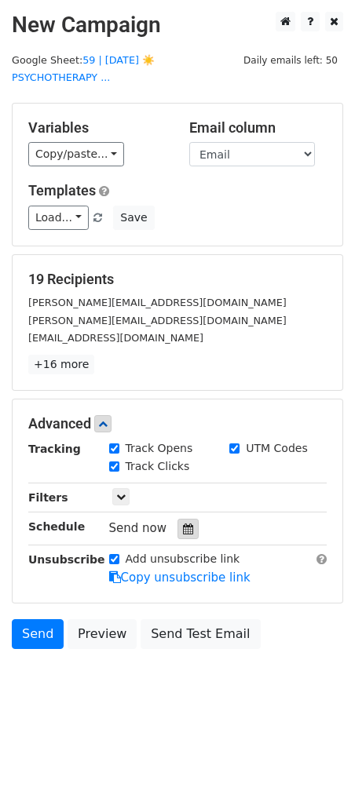
click at [187, 526] on div at bounding box center [187, 529] width 21 height 20
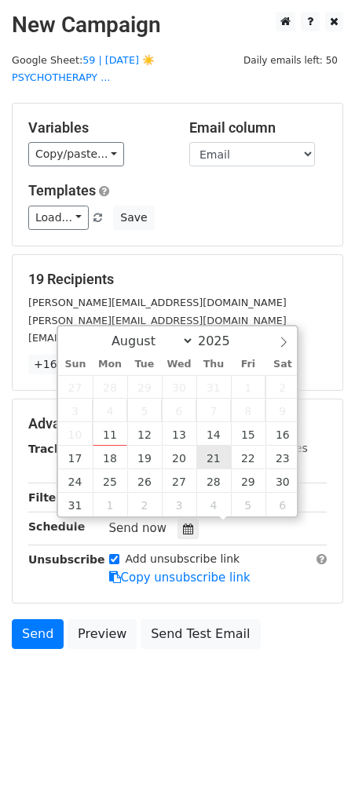
type input "2025-08-21 12:00"
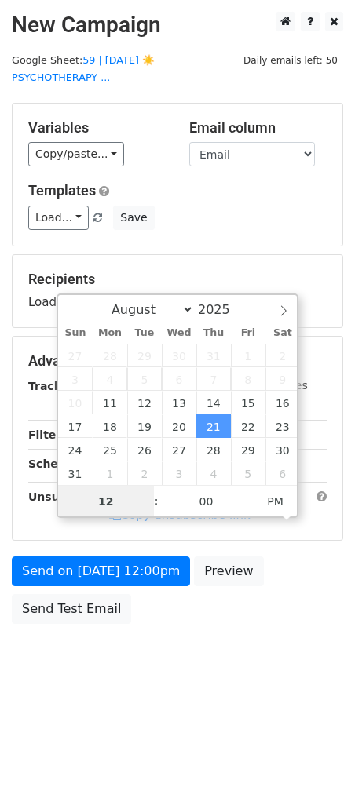
type input "2"
type input "2025-08-21 14:00"
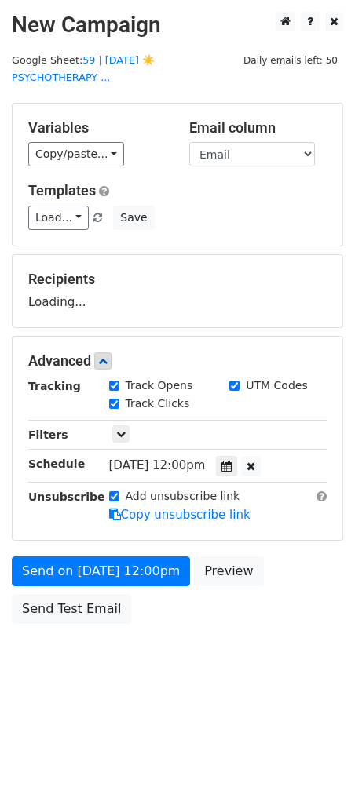
click at [122, 590] on div "Send on Aug 21 at 12:00pm Preview Send Test Email" at bounding box center [177, 593] width 355 height 75
click at [132, 590] on div "Send on Aug 21 at 2:00pm Preview Send Test Email" at bounding box center [177, 593] width 355 height 75
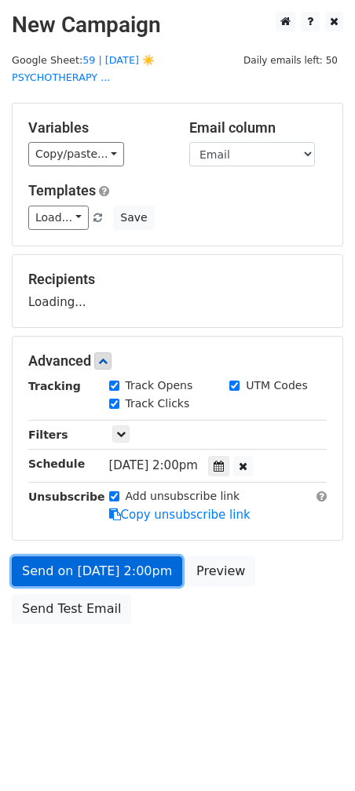
click at [134, 577] on form "Variables Copy/paste... {{Name}} {{Email}} Email column Name Email Templates Lo…" at bounding box center [177, 367] width 331 height 529
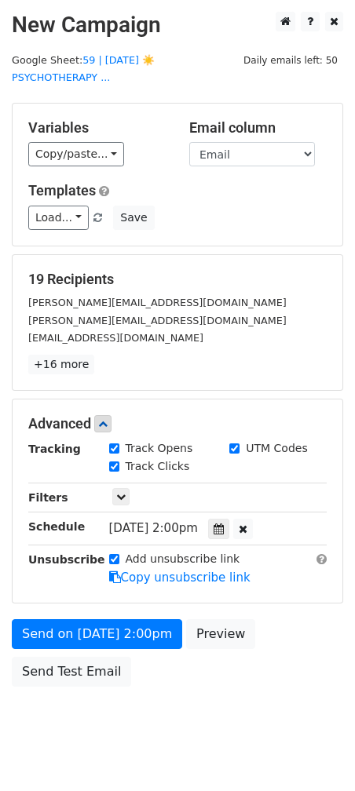
click at [332, 536] on div "Thu, Aug 21, 2:00pm 2025-08-21 14:00" at bounding box center [218, 528] width 242 height 21
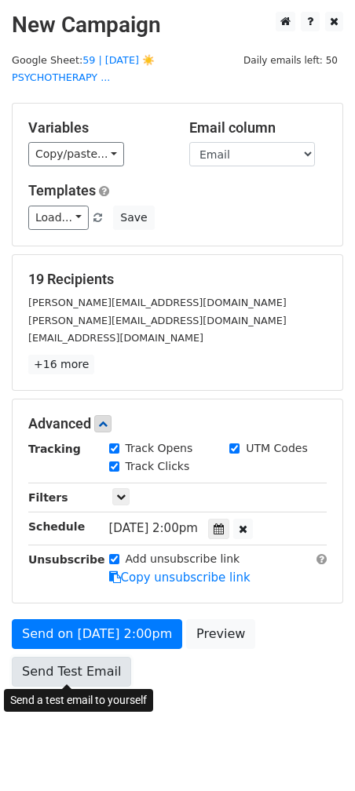
click at [81, 672] on link "Send Test Email" at bounding box center [71, 672] width 119 height 30
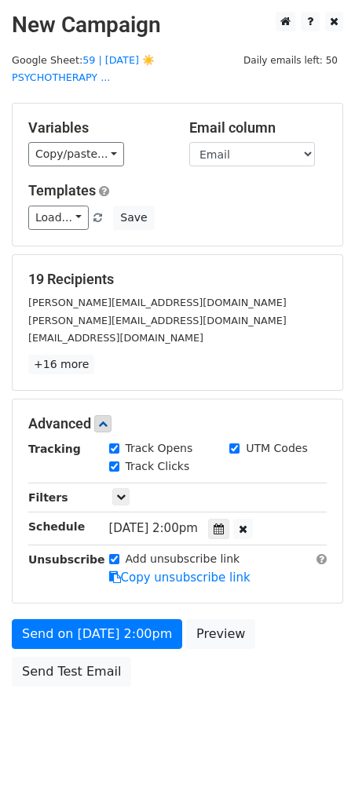
click at [347, 364] on main "New Campaign Daily emails left: 50 Google Sheet: 59 | AUG 5 ☀️PSYCHOTHERAPY ...…" at bounding box center [177, 353] width 355 height 683
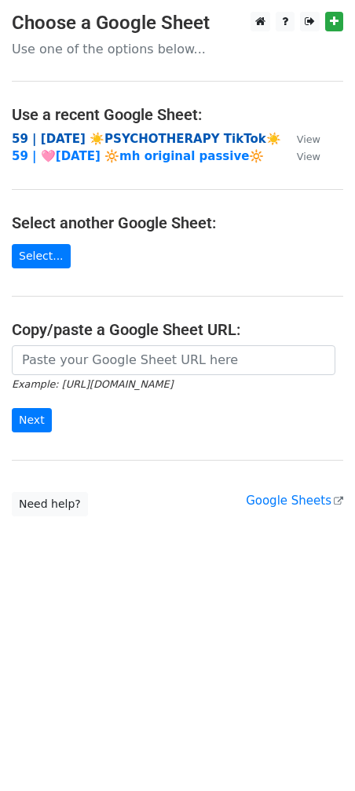
click at [80, 135] on strong "59 | [DATE] ☀️PSYCHOTHERAPY TikTok☀️" at bounding box center [146, 139] width 269 height 14
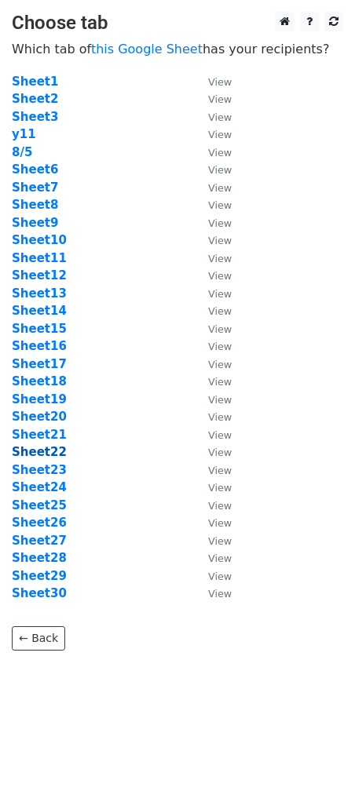
click at [51, 451] on strong "Sheet22" at bounding box center [39, 452] width 55 height 14
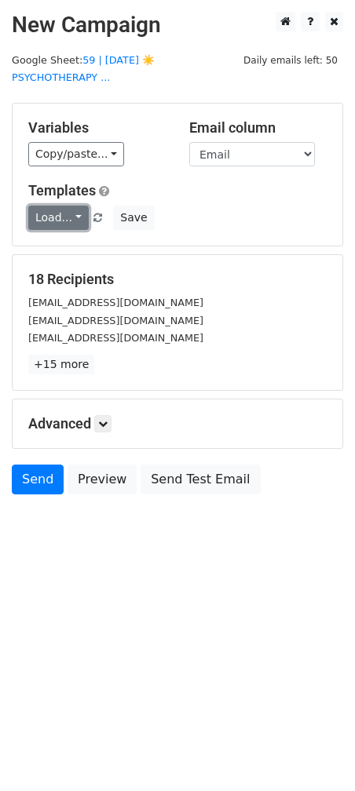
click at [69, 218] on link "Load..." at bounding box center [58, 218] width 60 height 24
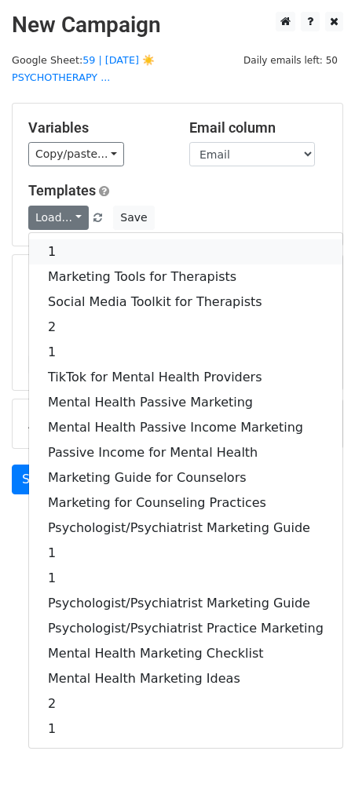
click at [71, 246] on link "1" at bounding box center [185, 251] width 313 height 25
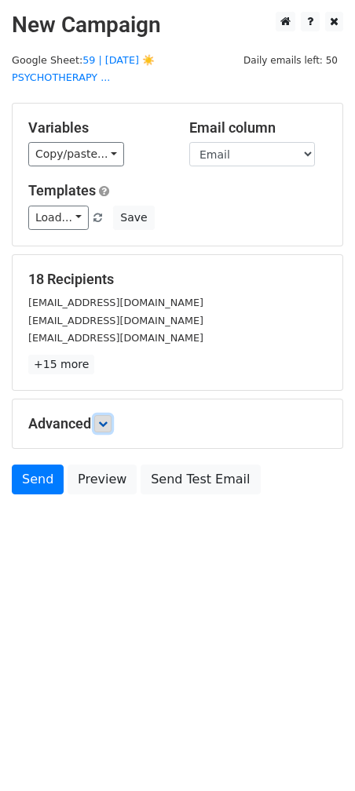
click at [104, 426] on icon at bounding box center [102, 423] width 9 height 9
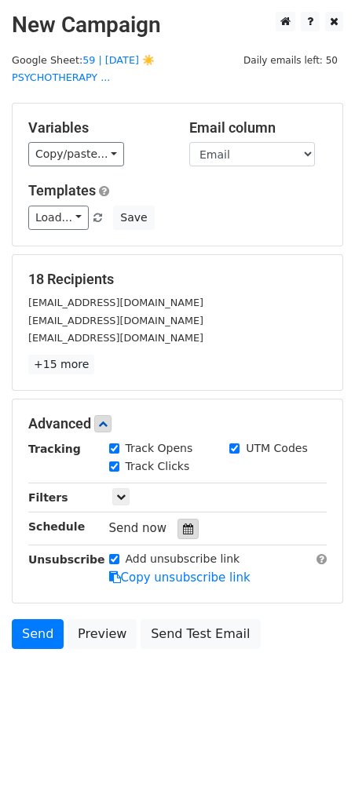
click at [183, 530] on icon at bounding box center [188, 528] width 10 height 11
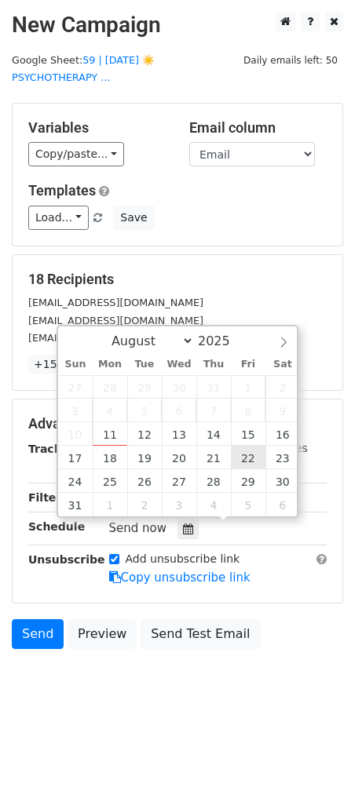
type input "[DATE] 12:00"
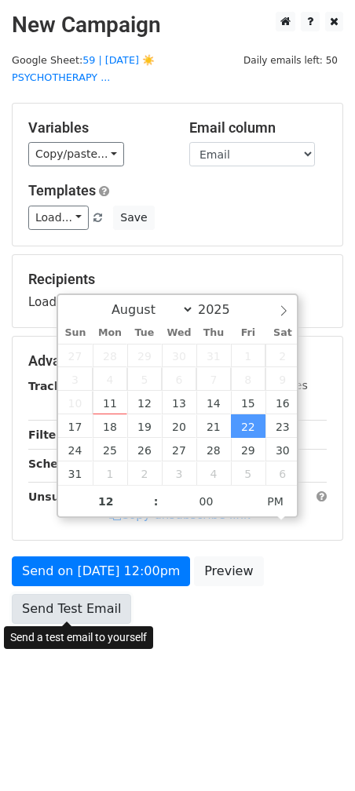
click at [88, 604] on link "Send Test Email" at bounding box center [71, 609] width 119 height 30
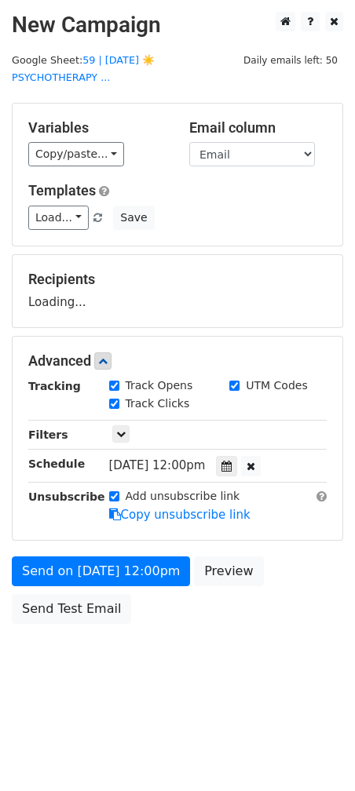
click at [325, 589] on div "Send on [DATE] 12:00pm Preview Send Test Email" at bounding box center [177, 593] width 355 height 75
